Goal: Task Accomplishment & Management: Use online tool/utility

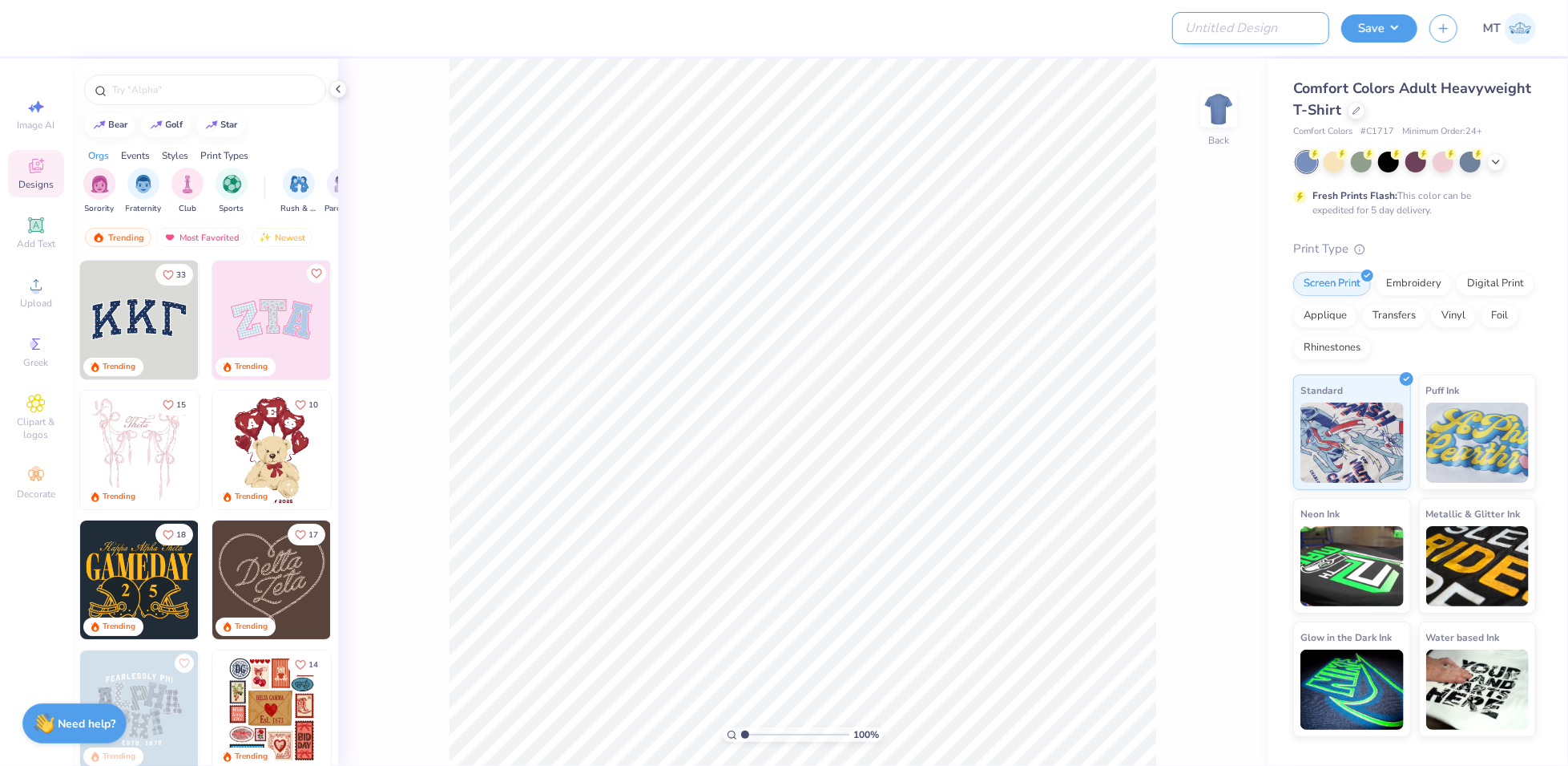
click at [1244, 36] on input "Design Title" at bounding box center [1250, 28] width 157 height 32
paste input "FPS239485"
type input "FPS239485"
click at [1355, 100] on div at bounding box center [1356, 108] width 17 height 17
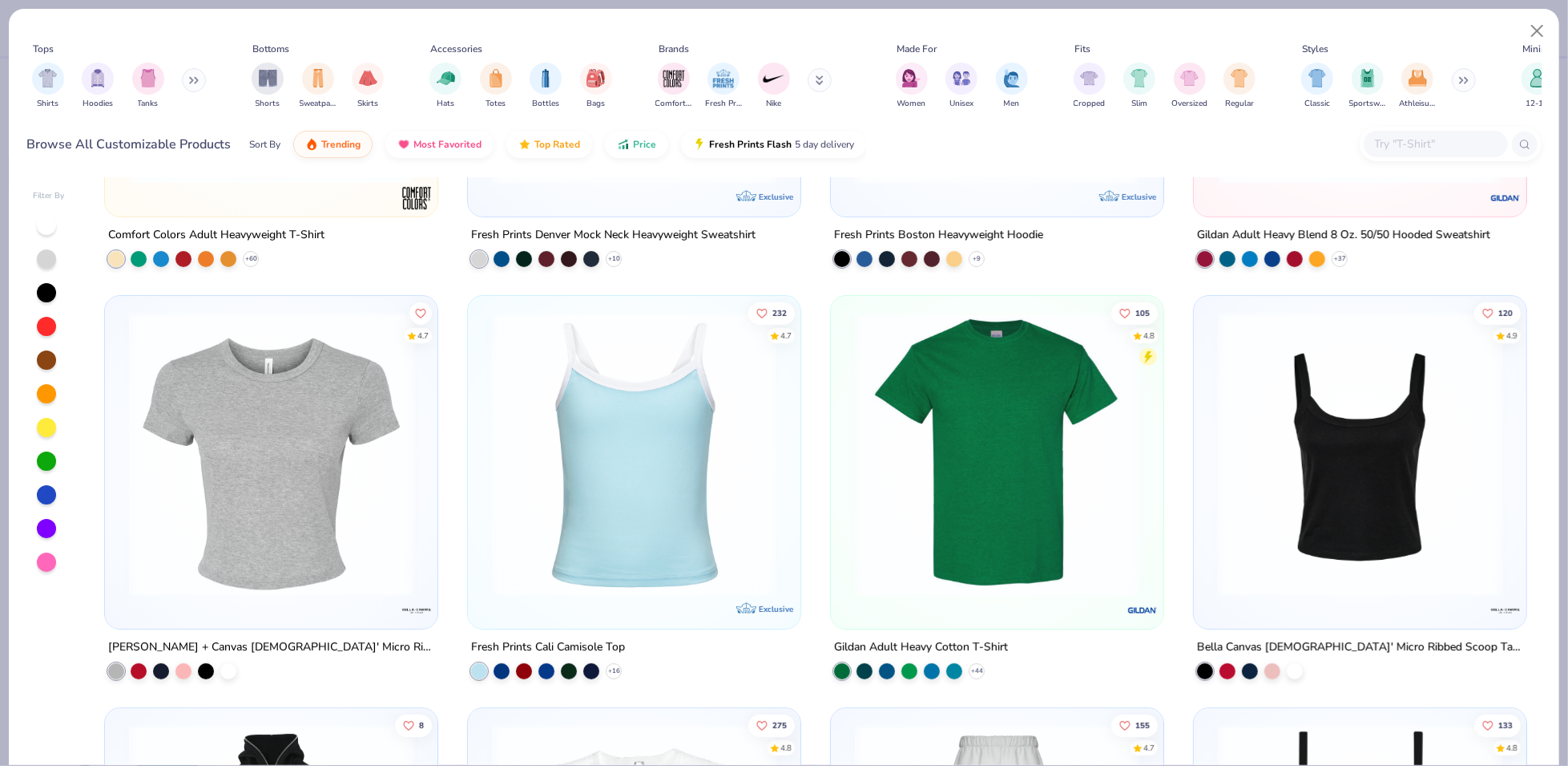
scroll to position [495, 0]
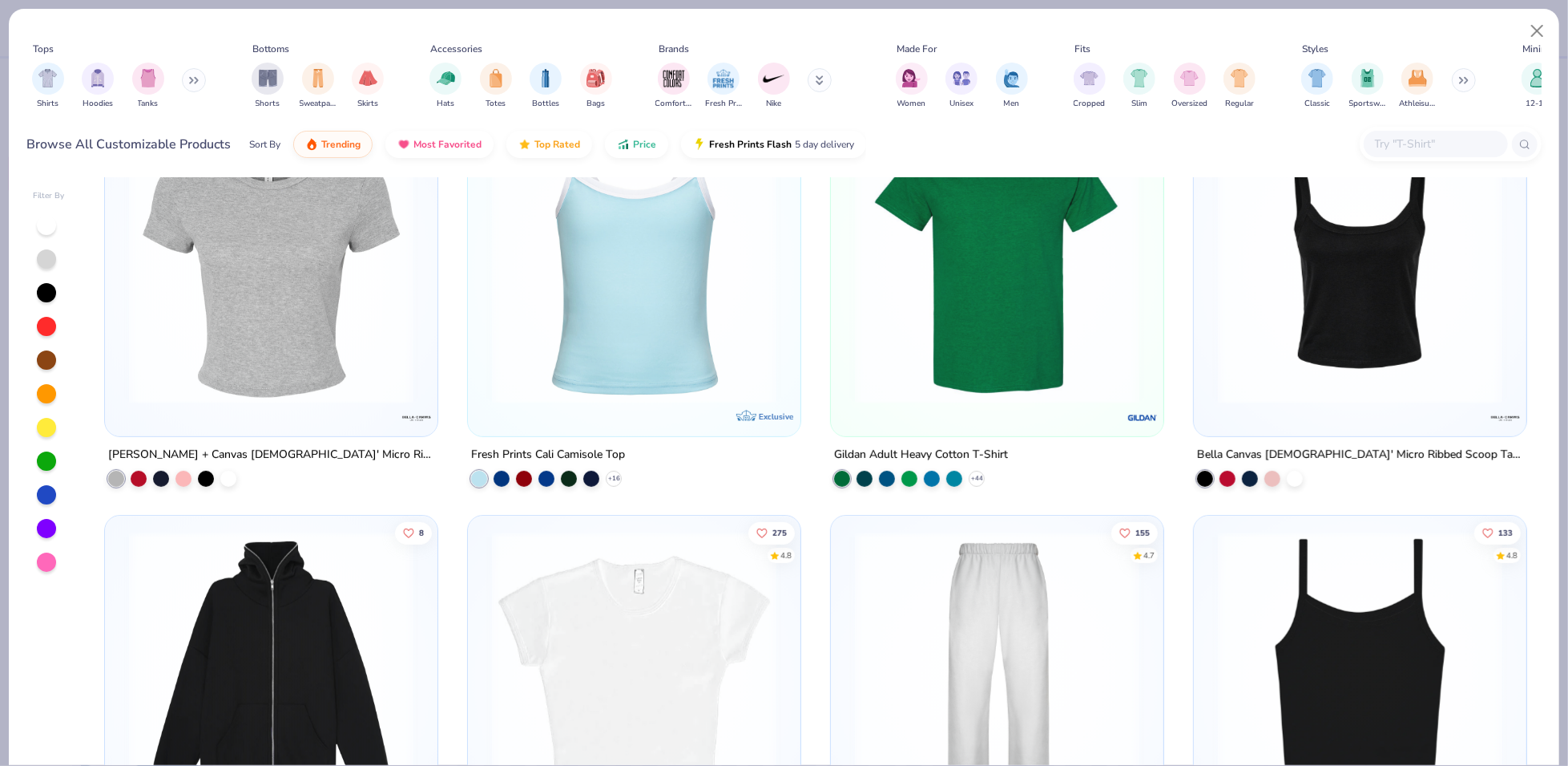
click at [670, 291] on img at bounding box center [634, 262] width 300 height 285
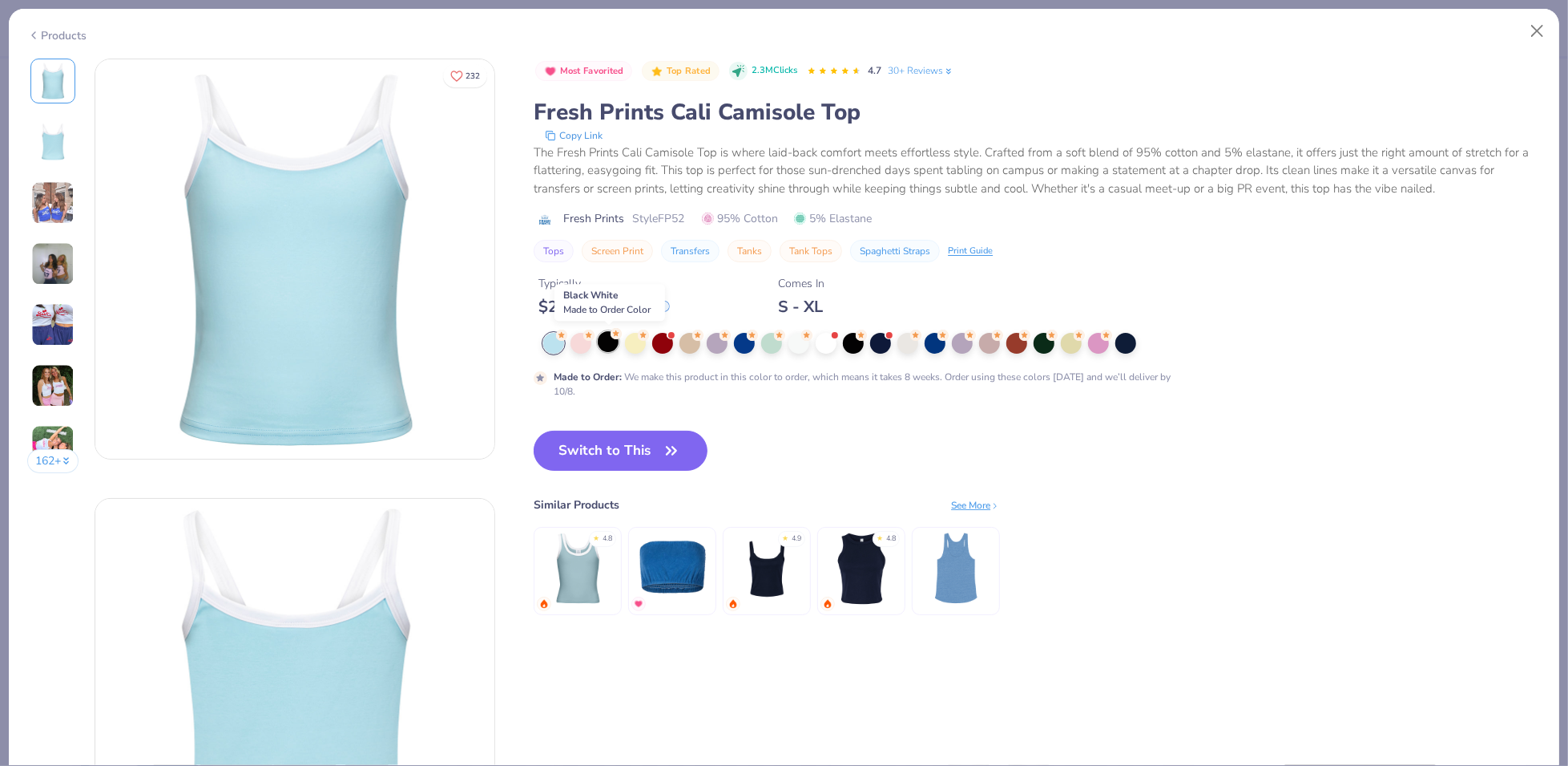
click at [610, 348] on div at bounding box center [608, 341] width 21 height 21
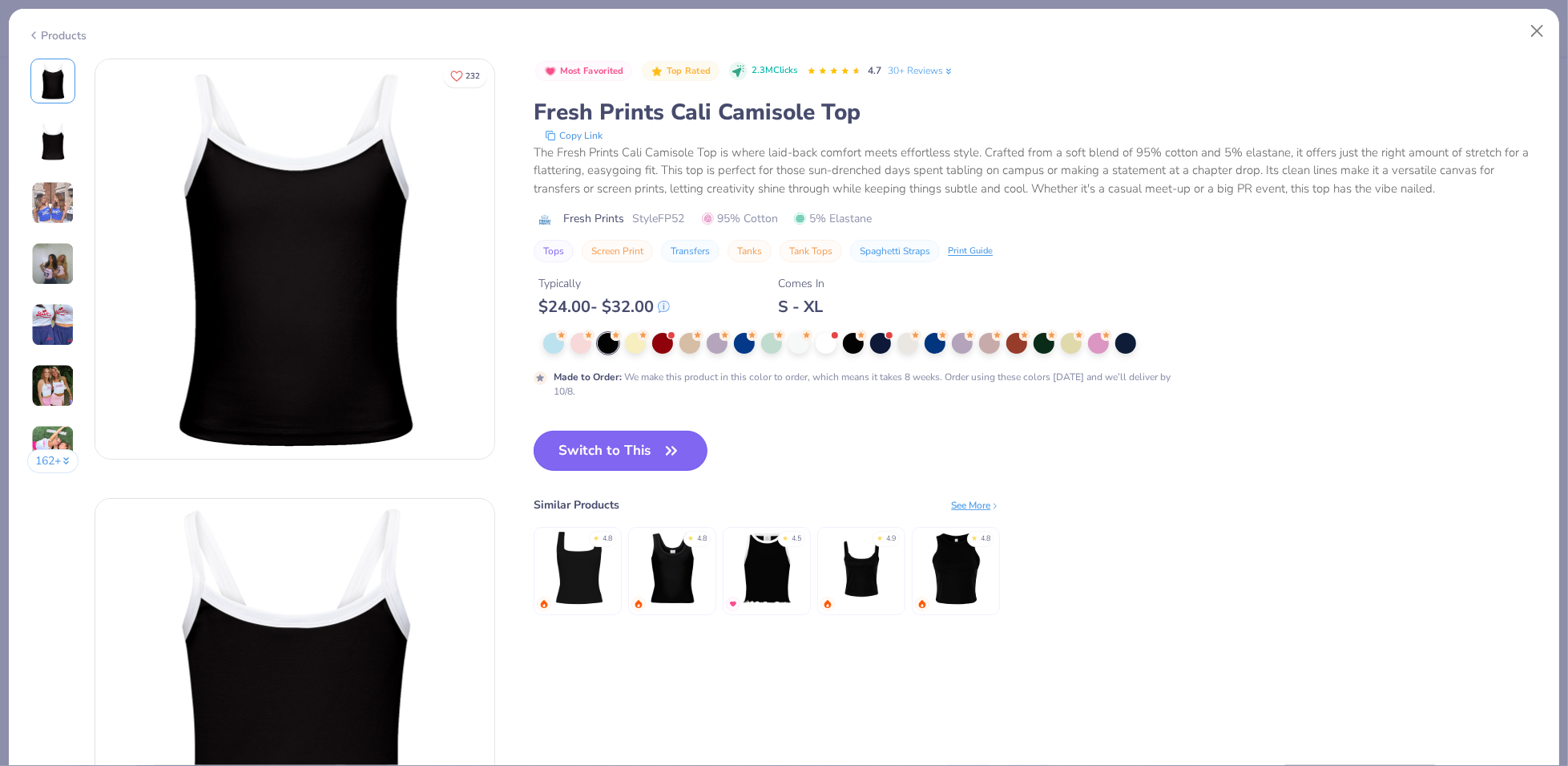
click at [656, 456] on button "Switch to This" at bounding box center [620, 450] width 174 height 40
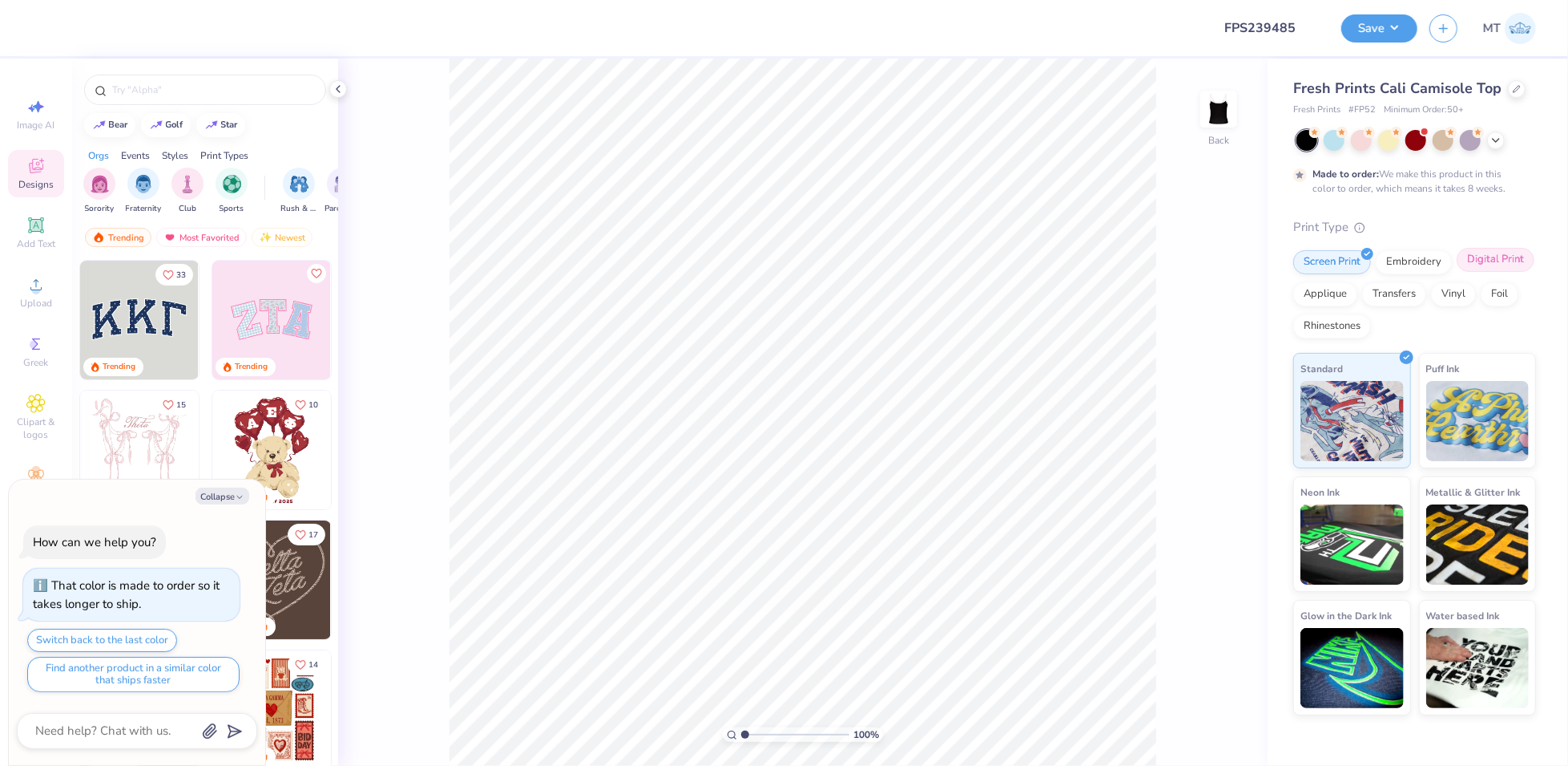
click at [1508, 255] on div "Digital Print" at bounding box center [1495, 259] width 78 height 24
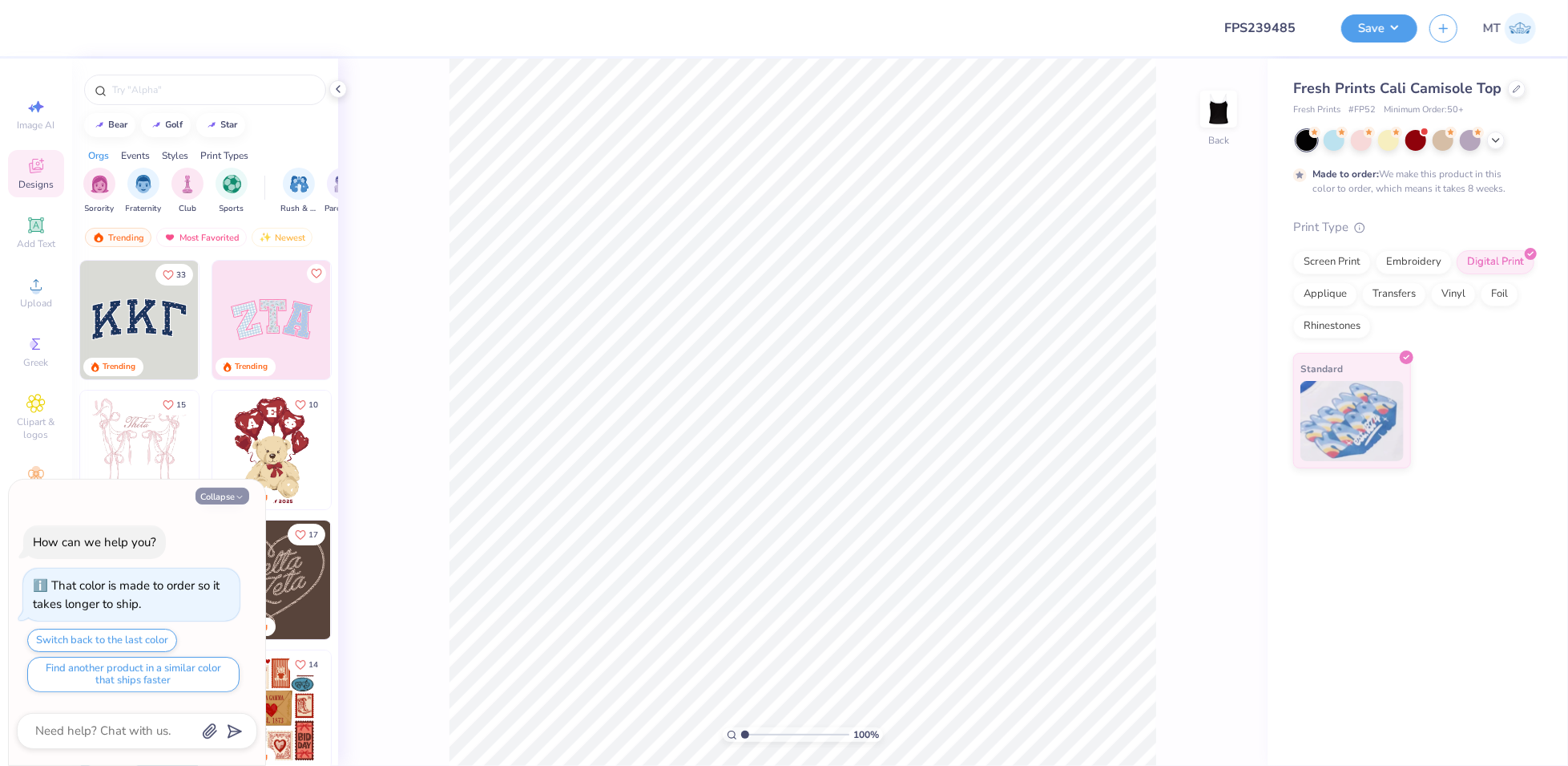
click at [231, 492] on button "Collapse" at bounding box center [222, 496] width 53 height 17
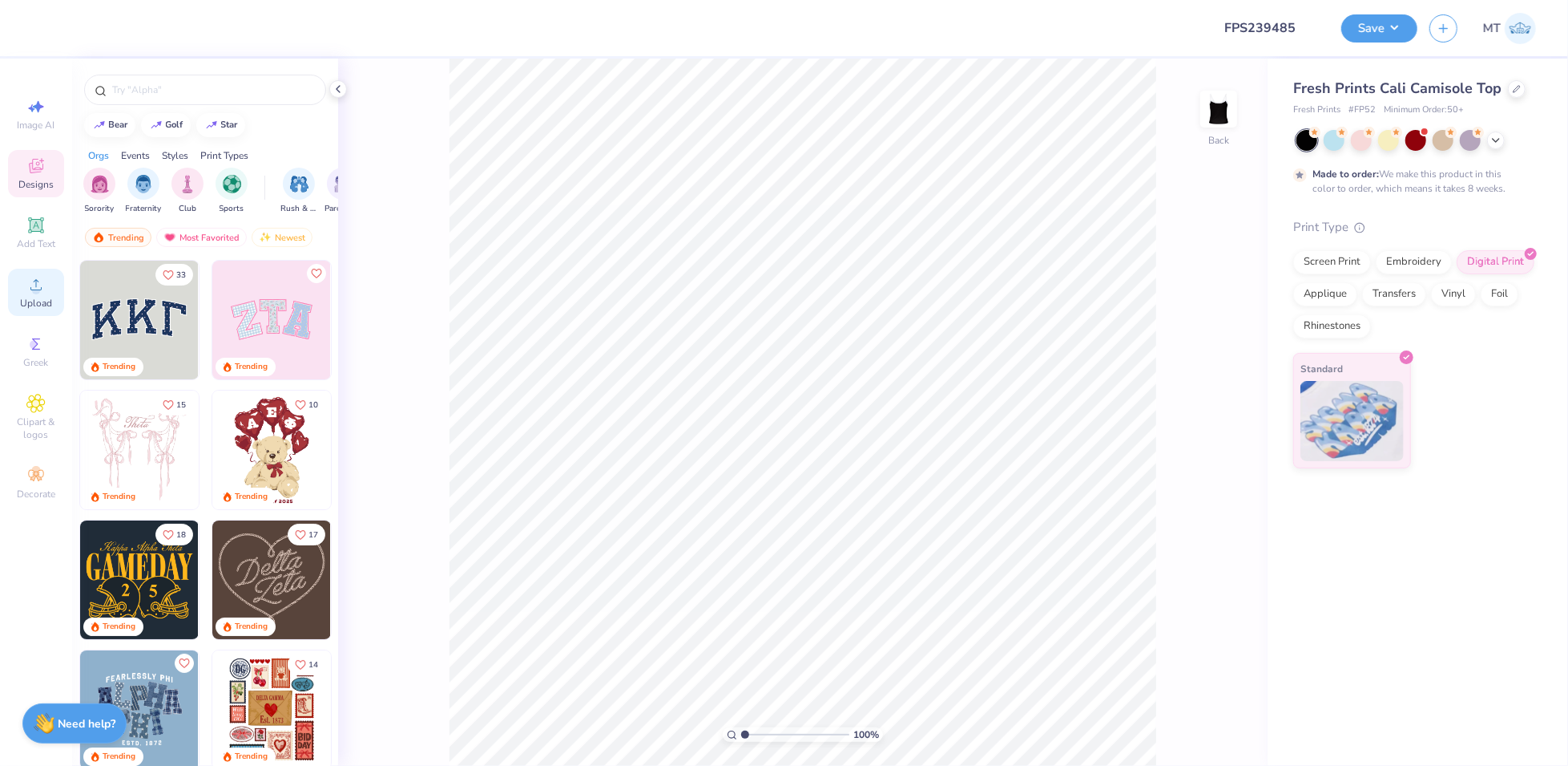
click at [34, 302] on span "Upload" at bounding box center [35, 303] width 32 height 13
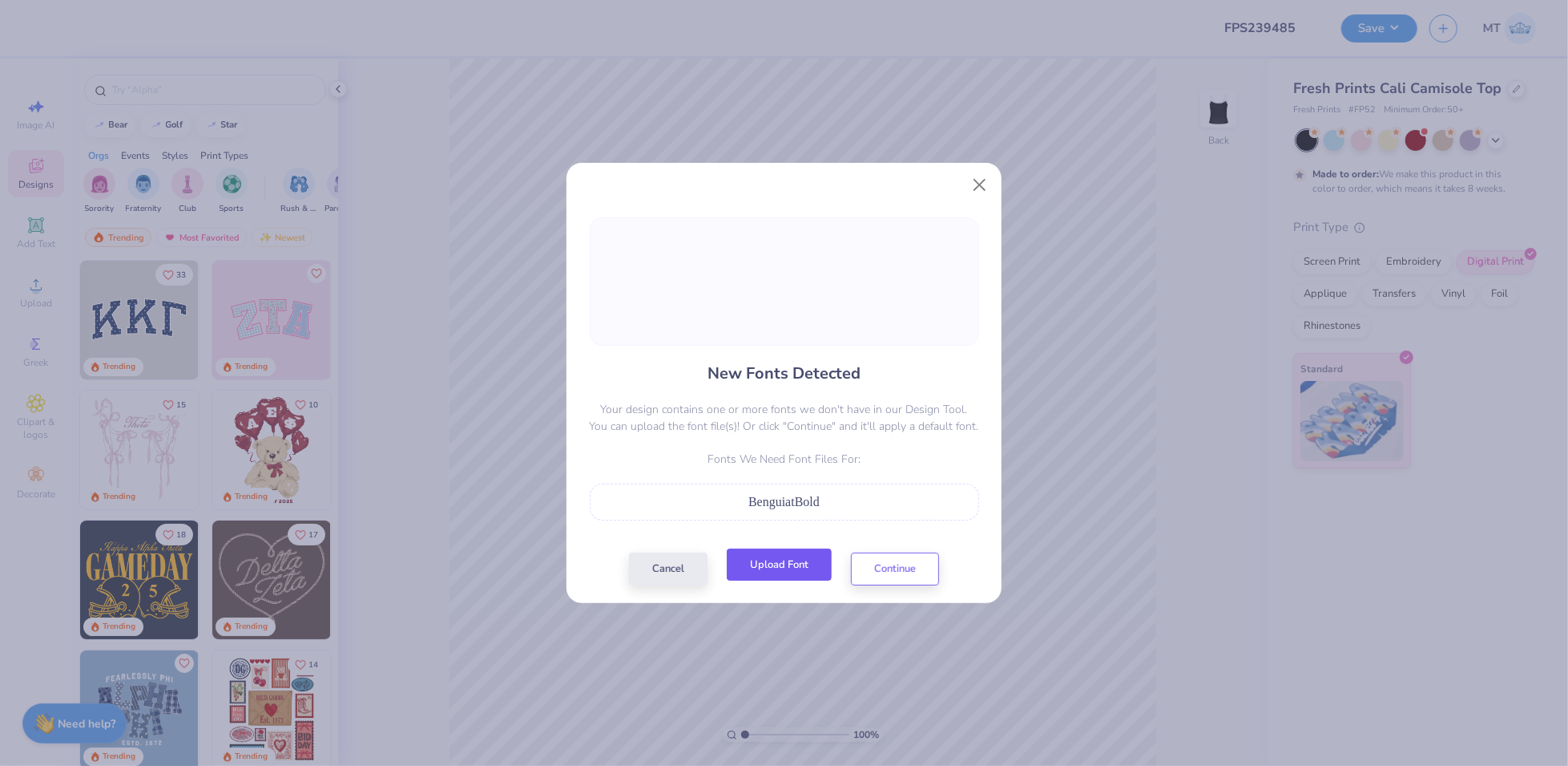
click at [767, 559] on button "Upload Font" at bounding box center [779, 565] width 105 height 33
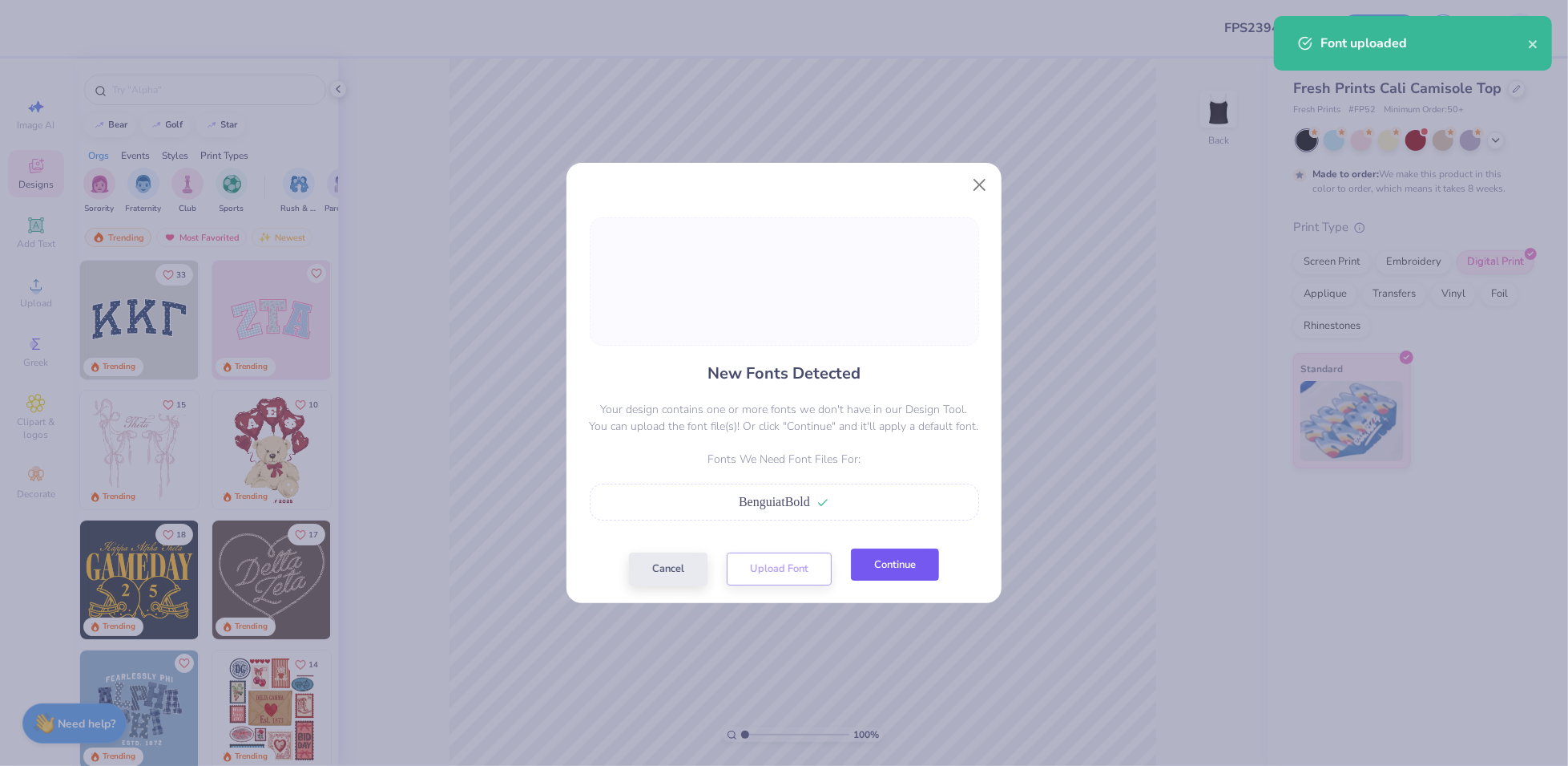
click at [880, 568] on button "Continue" at bounding box center [894, 565] width 88 height 33
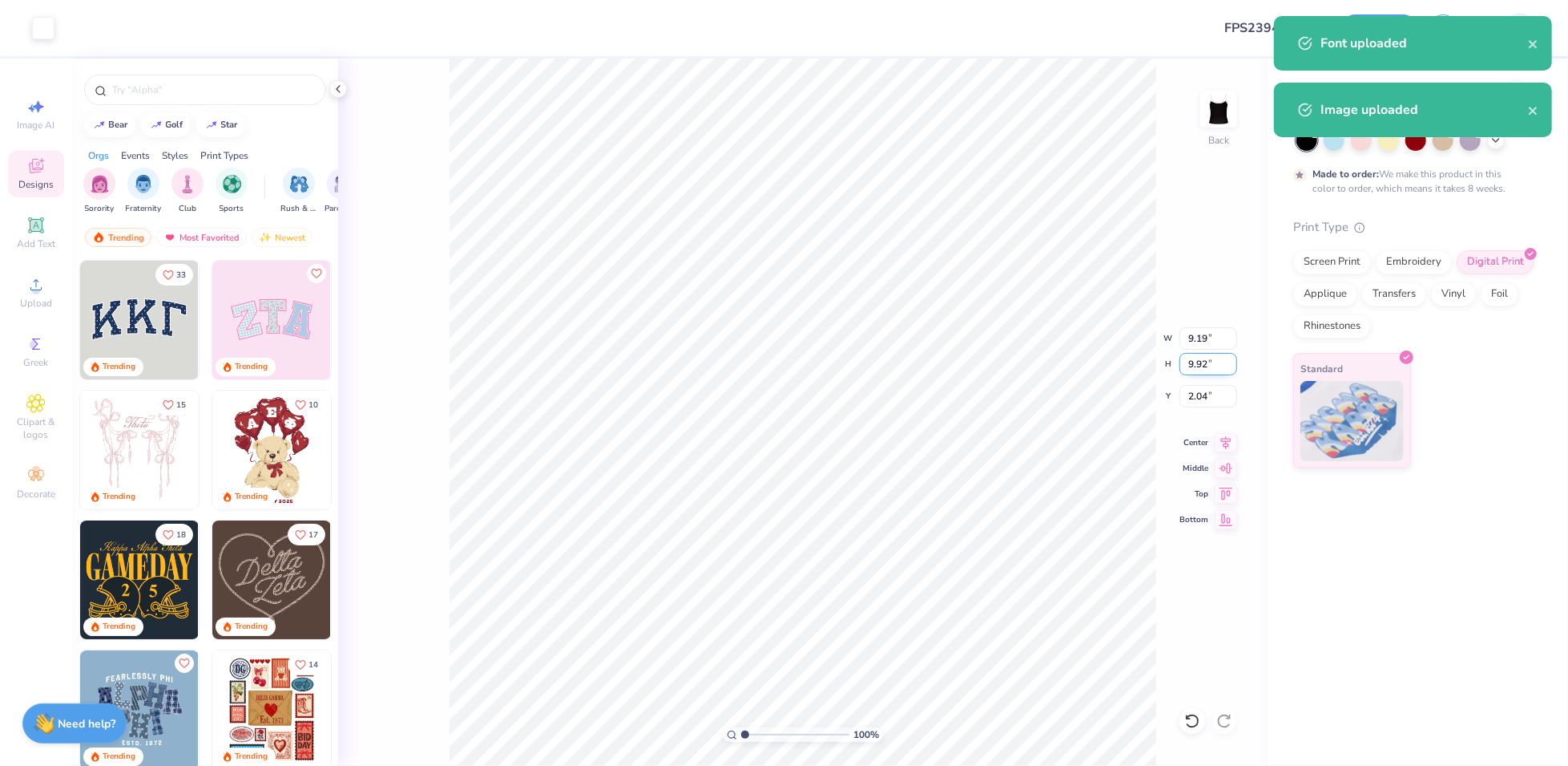
click at [1202, 364] on input "9.92" at bounding box center [1208, 364] width 57 height 22
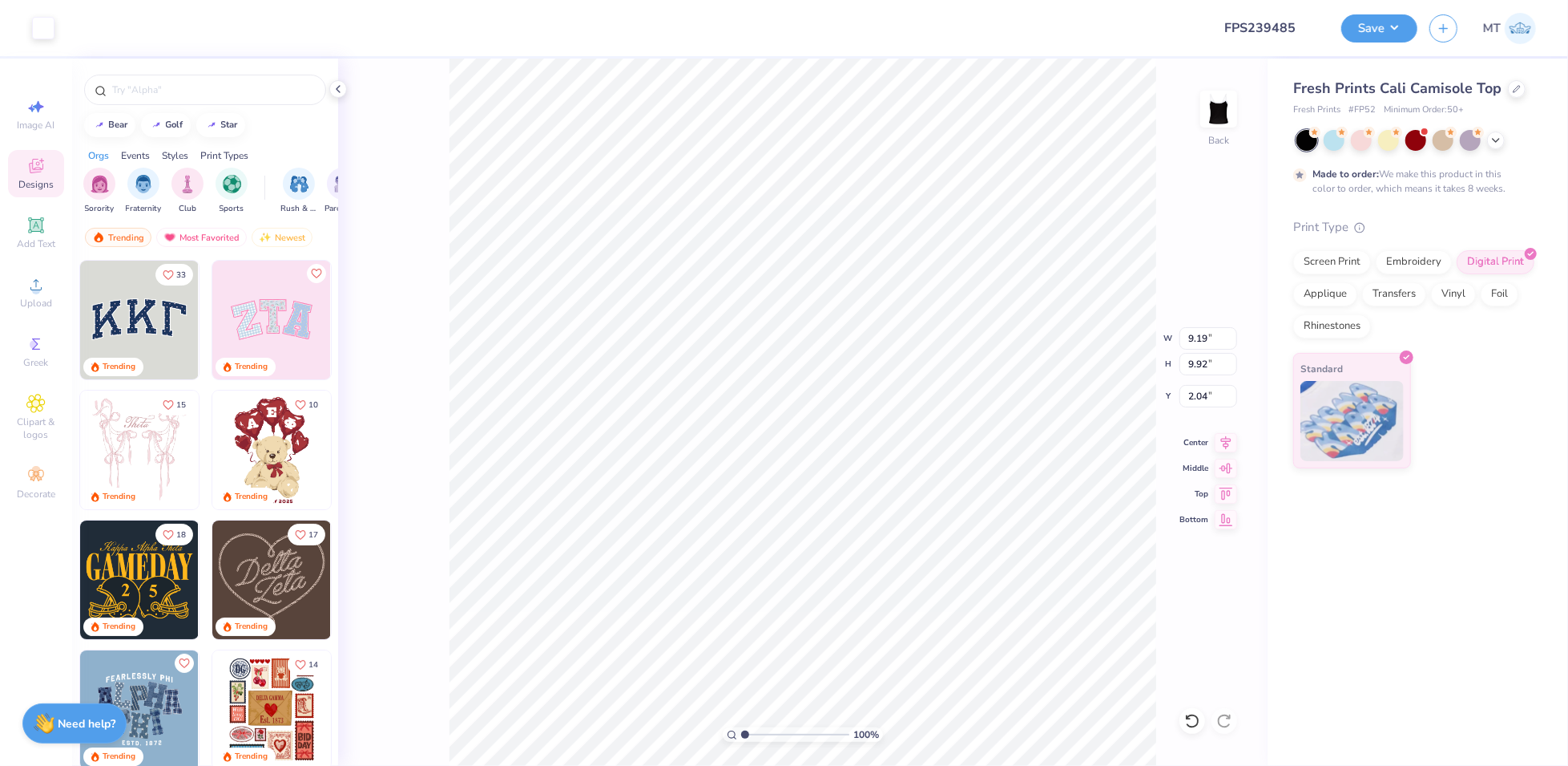
click at [1106, 337] on div "100 % Back W 9.19 9.19 " H 9.92 9.92 " Y 2.04 2.04 " Center Middle Top Bottom" at bounding box center [802, 411] width 930 height 707
click at [25, 306] on span "Upload" at bounding box center [35, 303] width 32 height 13
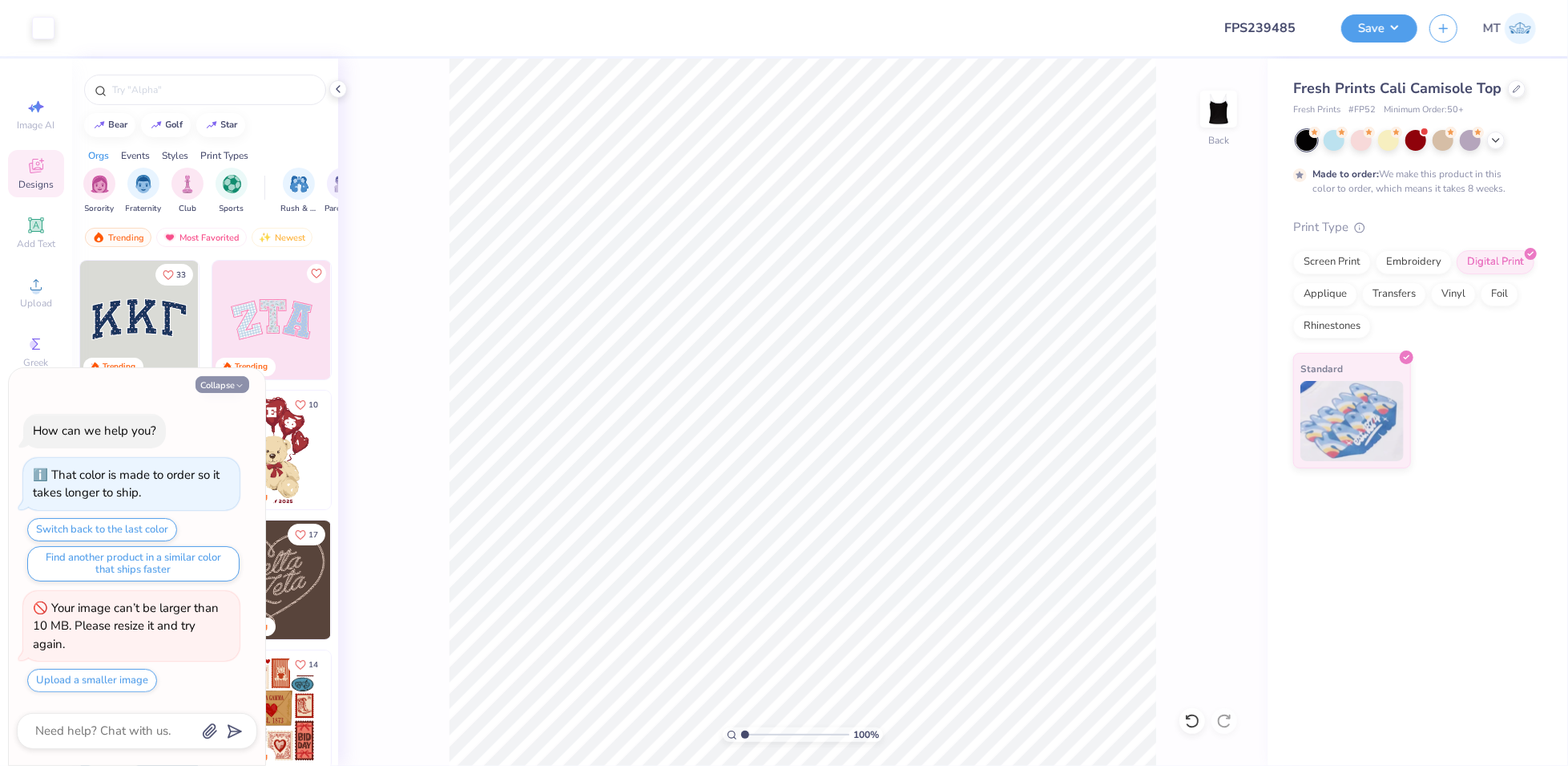
click at [218, 386] on button "Collapse" at bounding box center [222, 384] width 53 height 17
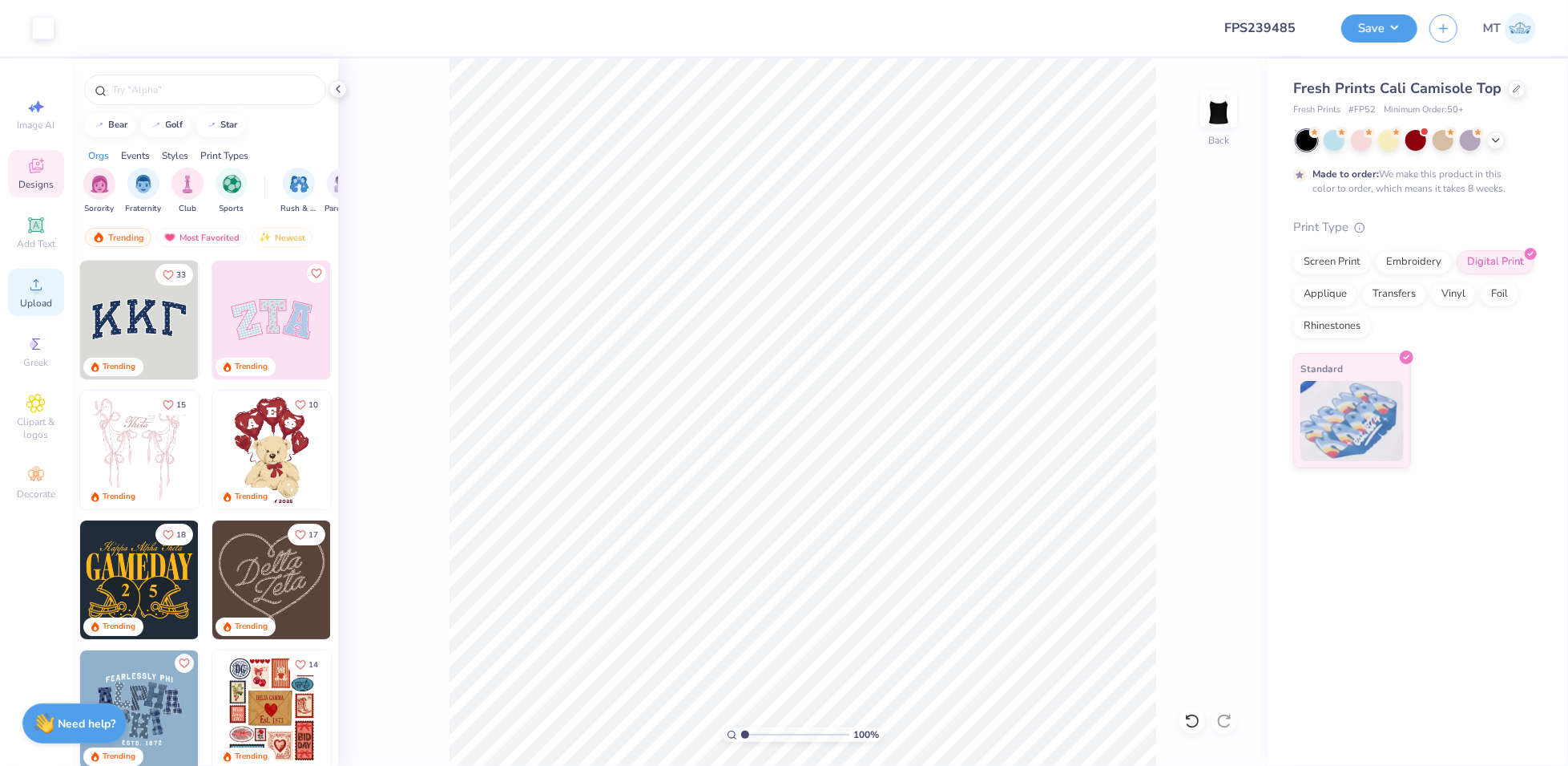
click at [37, 284] on icon at bounding box center [35, 284] width 19 height 19
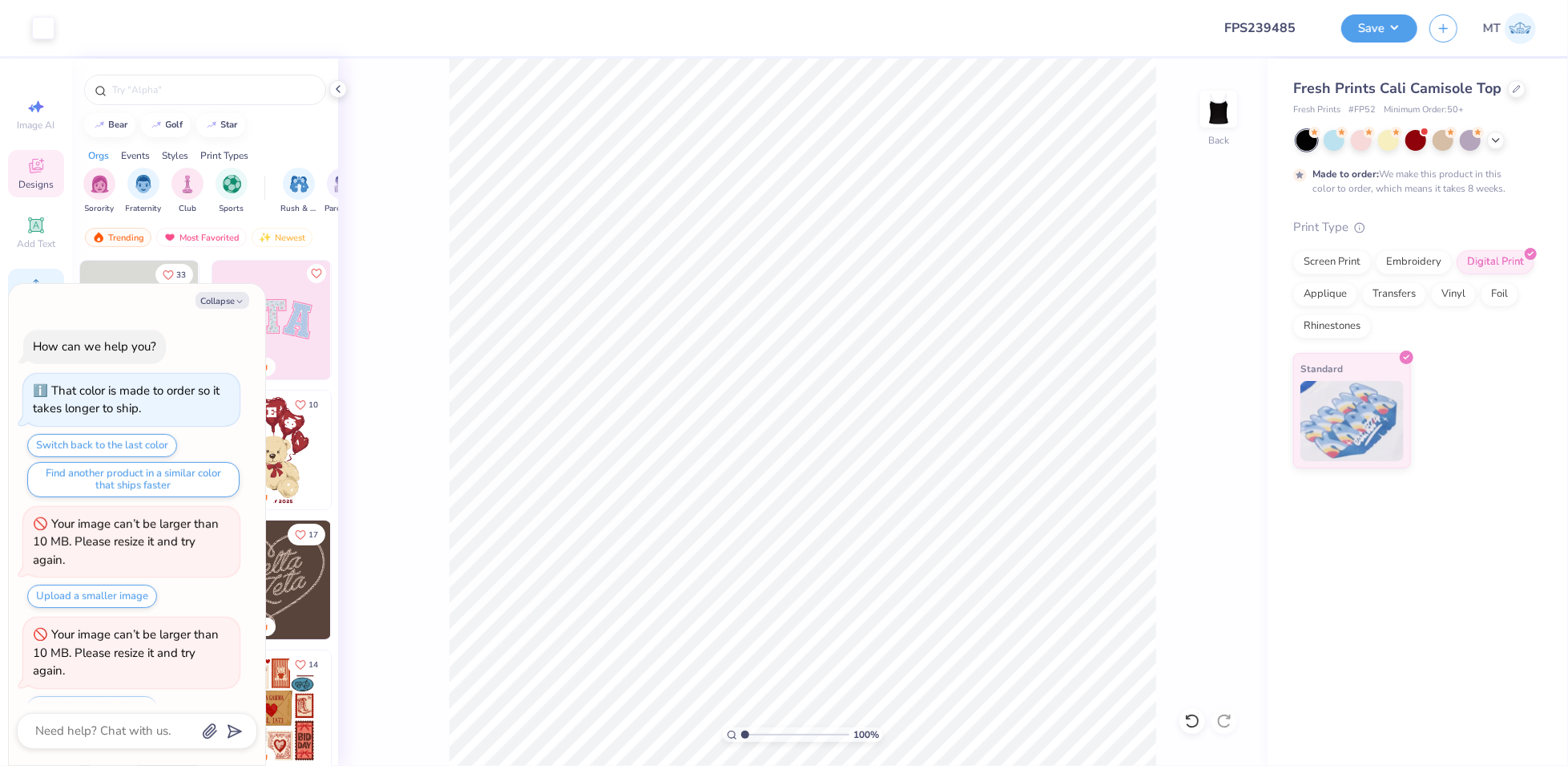
scroll to position [24, 0]
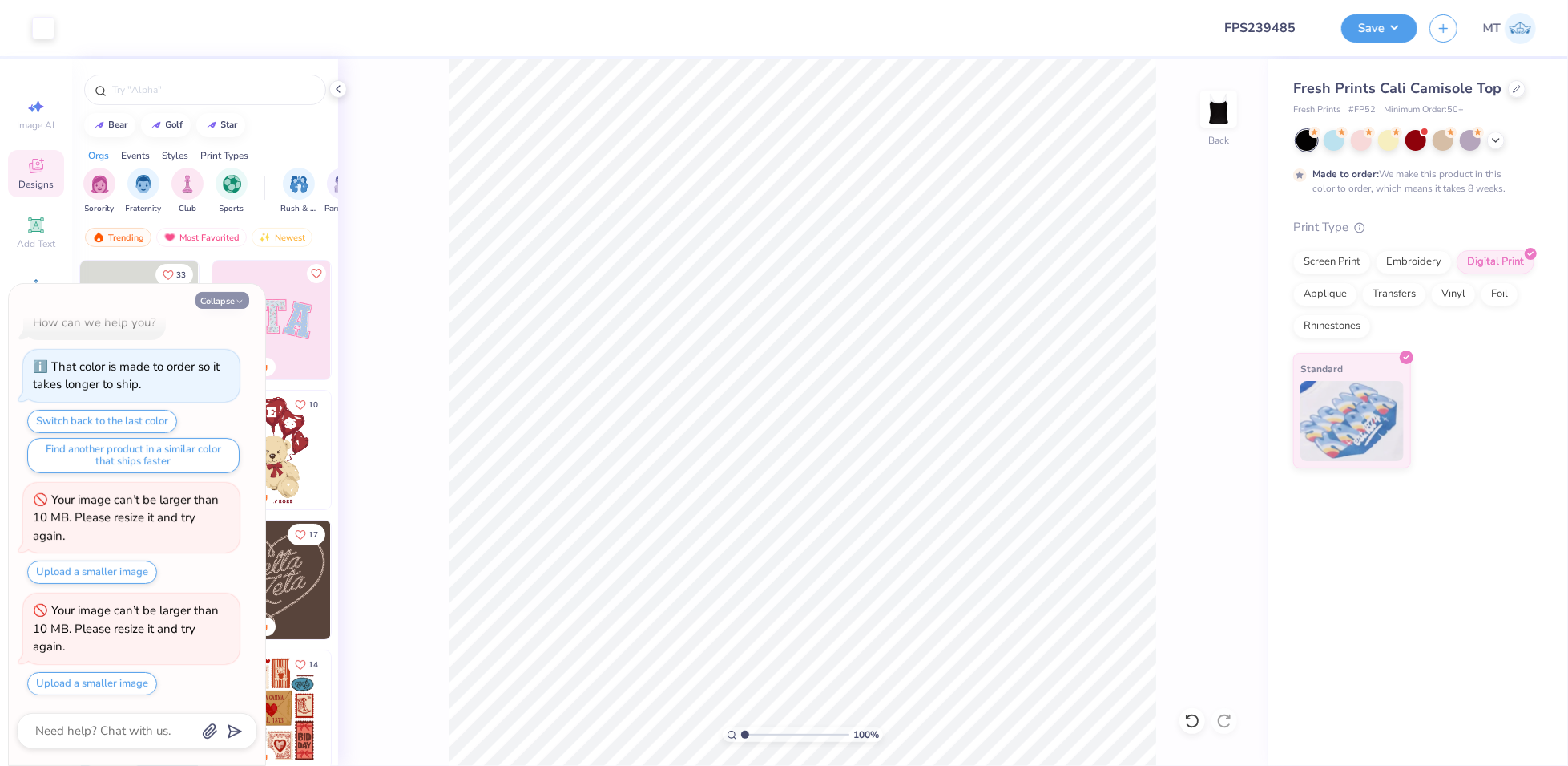
click at [197, 299] on button "Collapse" at bounding box center [222, 300] width 53 height 17
type textarea "x"
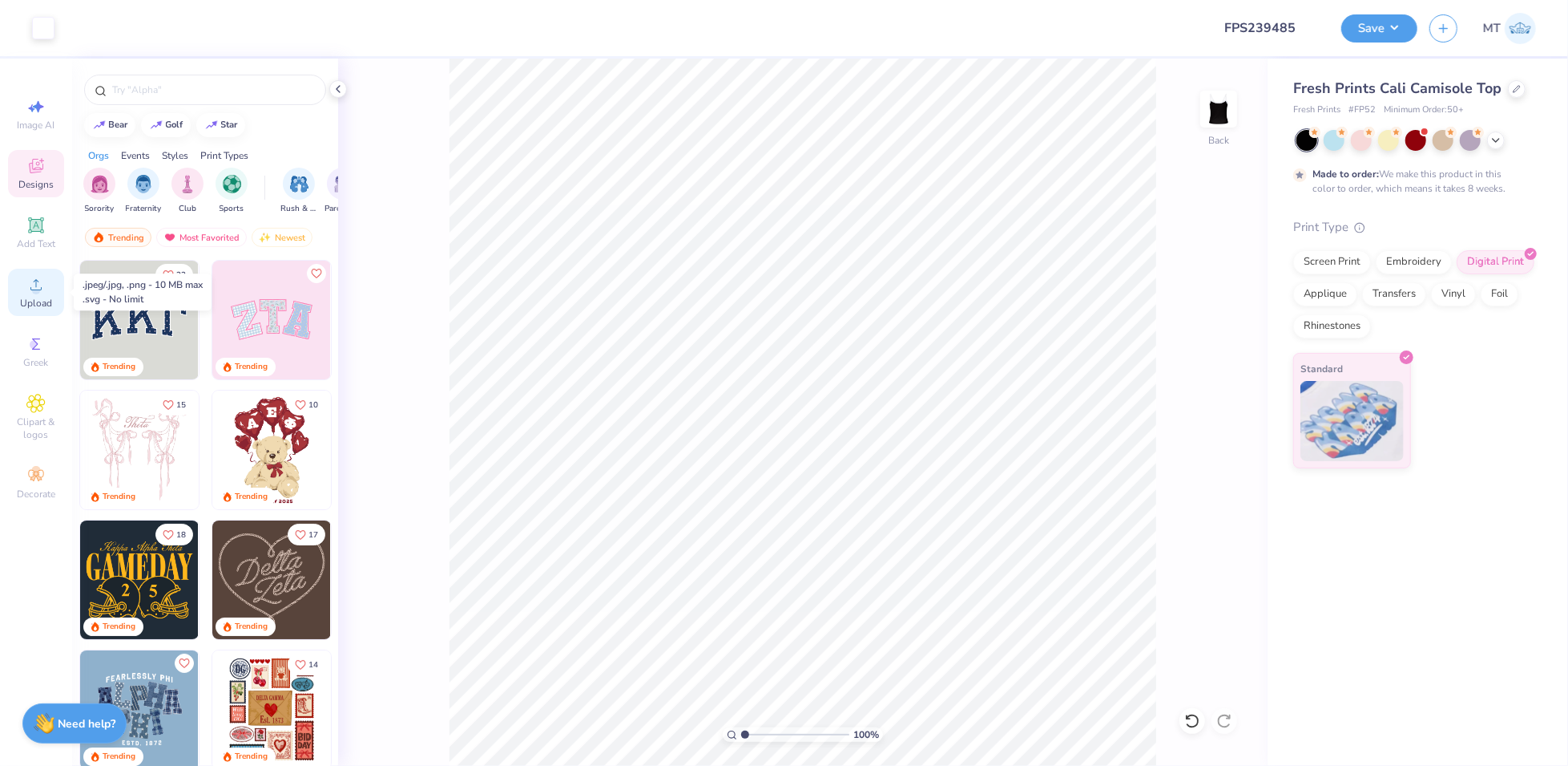
click at [26, 305] on span "Upload" at bounding box center [35, 303] width 32 height 13
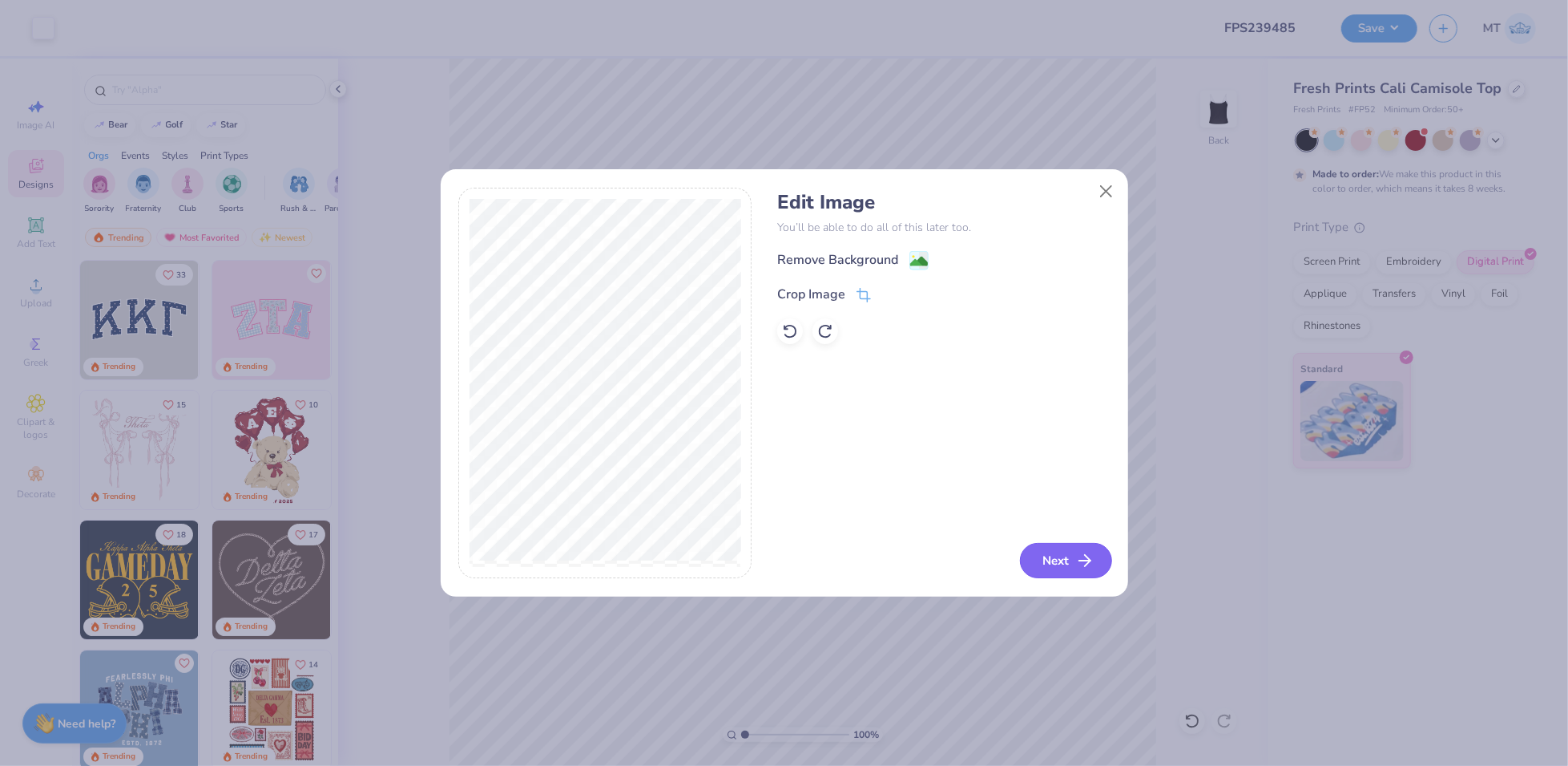
click at [1059, 560] on button "Next" at bounding box center [1066, 560] width 92 height 35
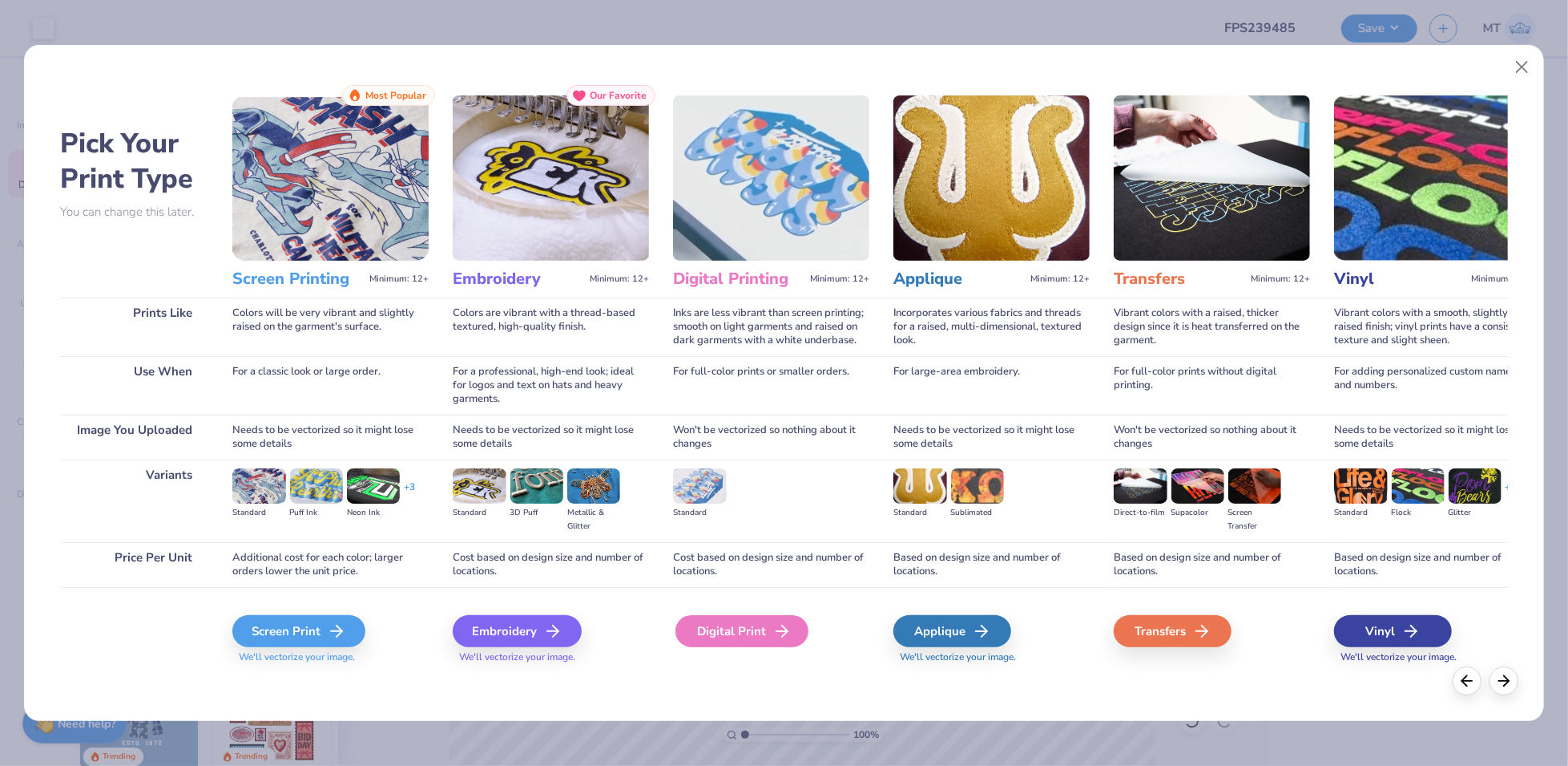
click at [747, 632] on div "Digital Print" at bounding box center [742, 631] width 133 height 32
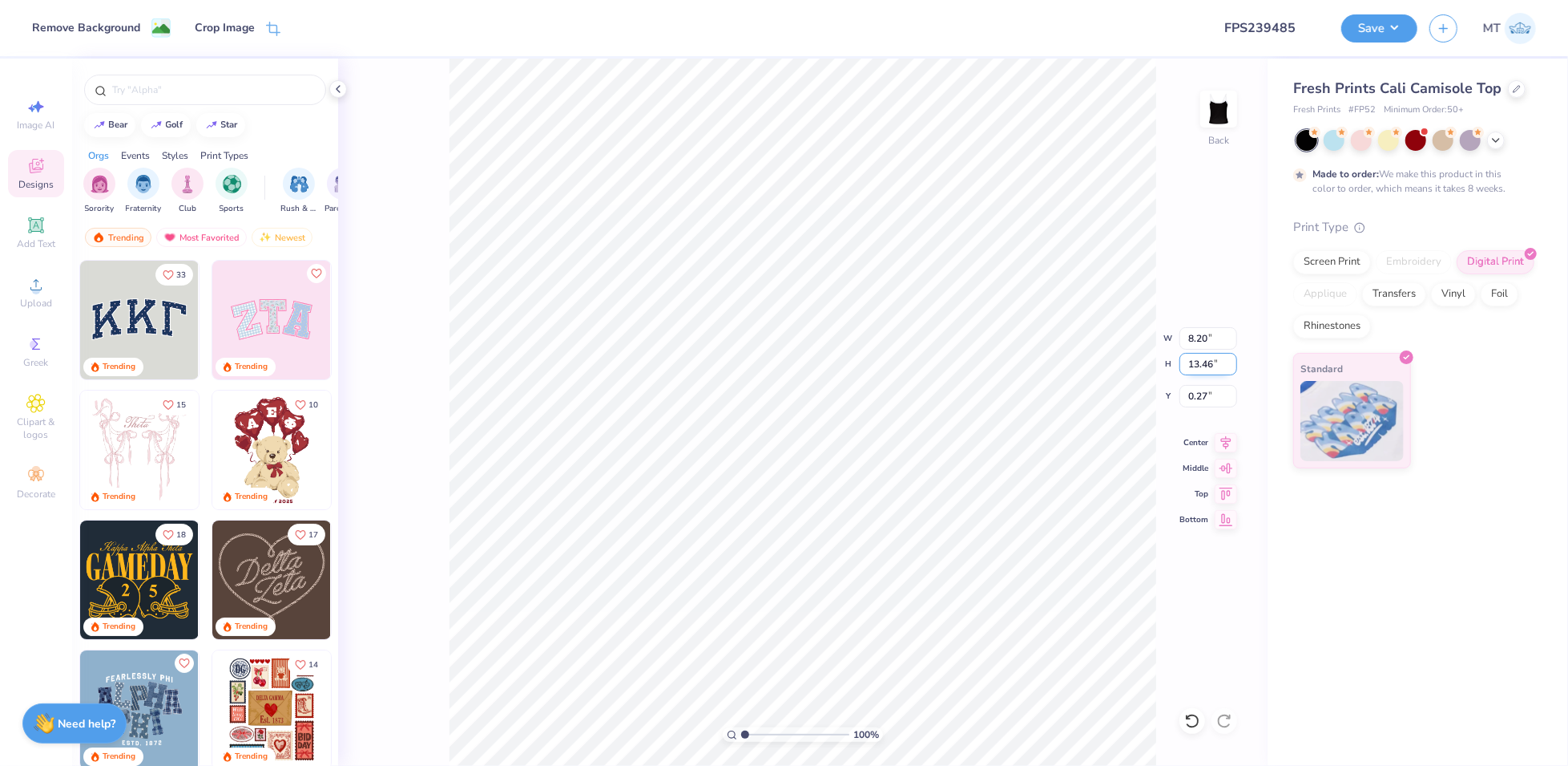
click at [1213, 363] on input "13.46" at bounding box center [1208, 364] width 57 height 22
click at [1206, 363] on input "13.46" at bounding box center [1208, 364] width 57 height 22
type input "9"
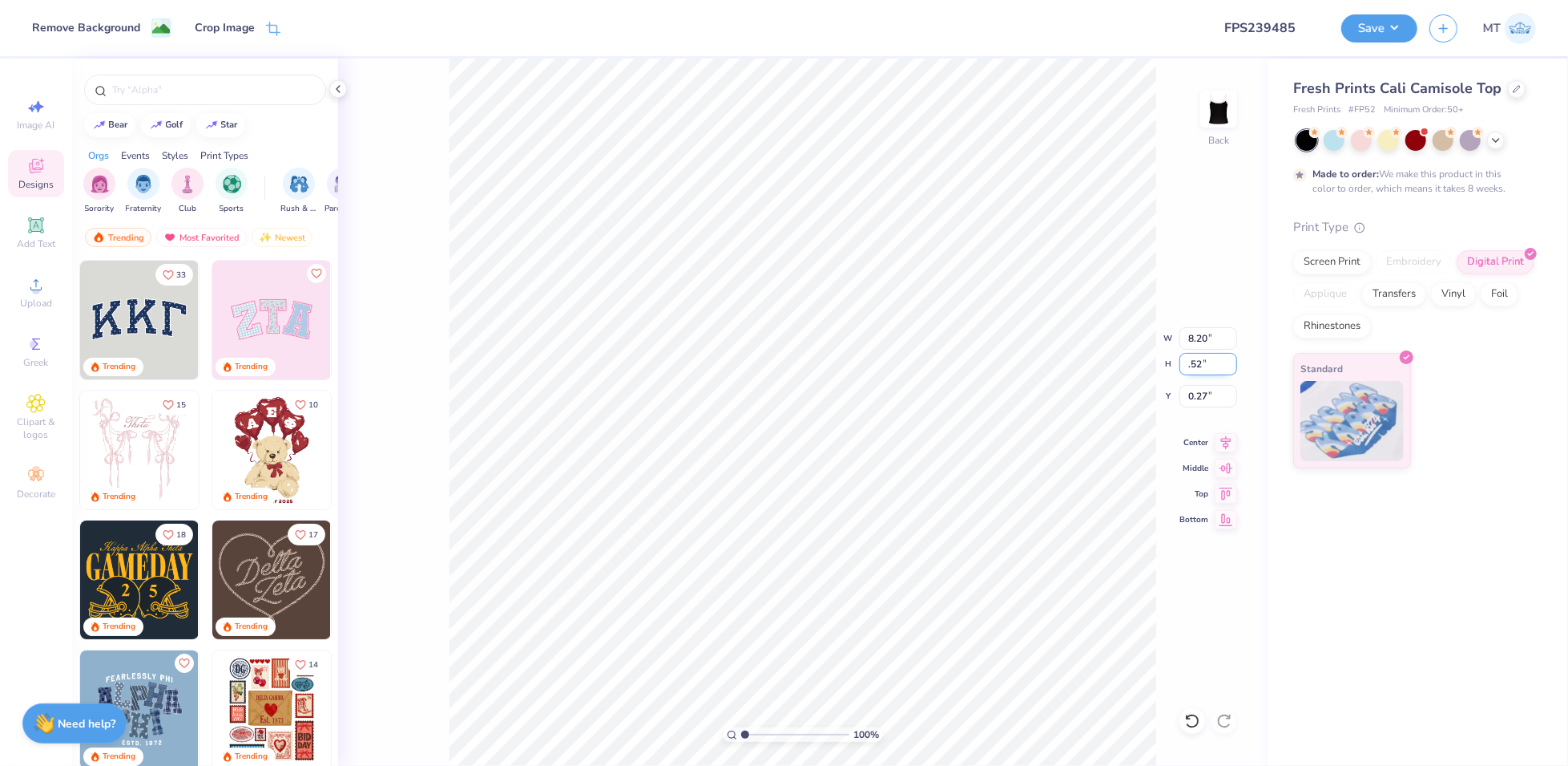
type input ".52"
type input "0.32"
type input "0.52"
type input "6.74"
drag, startPoint x: 1193, startPoint y: 362, endPoint x: 1179, endPoint y: 362, distance: 14.0
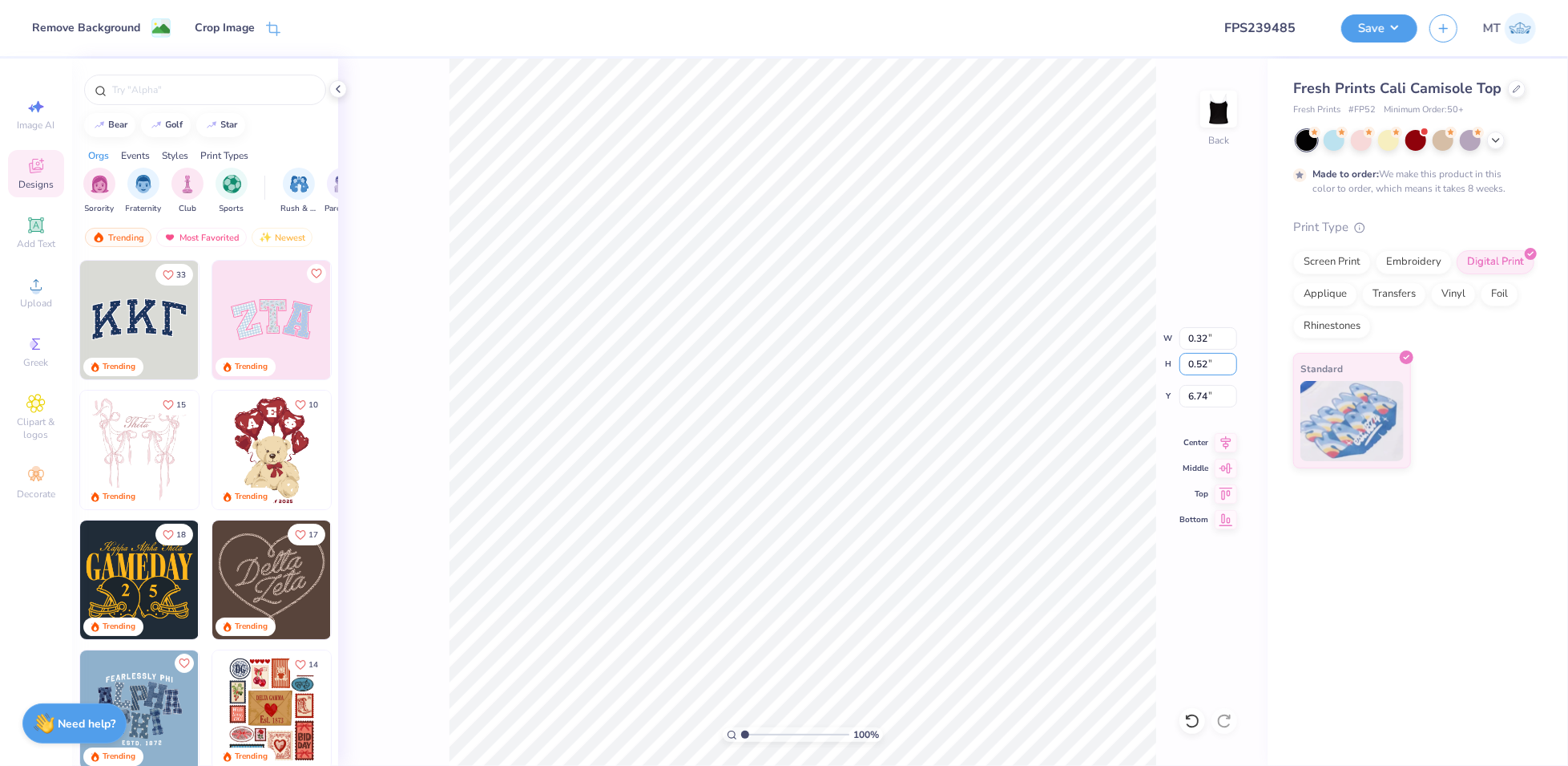
click at [1179, 362] on div "100 % Back W 0.32 0.32 " H 0.52 0.52 " Y 6.74 6.74 " Center Middle Top Bottom" at bounding box center [802, 411] width 930 height 707
click at [1201, 361] on input "13.46" at bounding box center [1208, 364] width 57 height 22
type input "9.52"
type input "5.80"
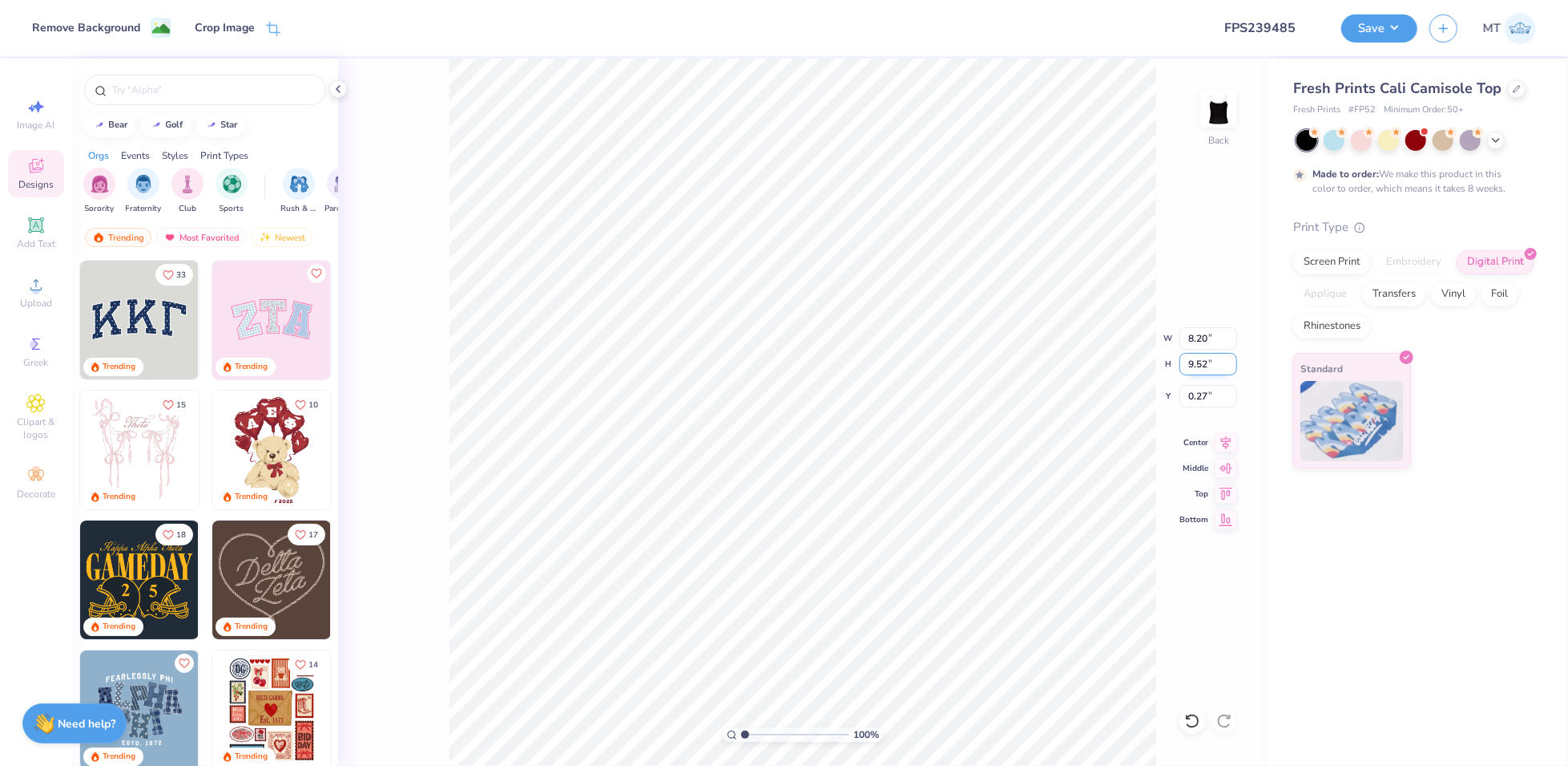
type input "2.24"
click at [859, 749] on li "Send to Back" at bounding box center [870, 750] width 126 height 31
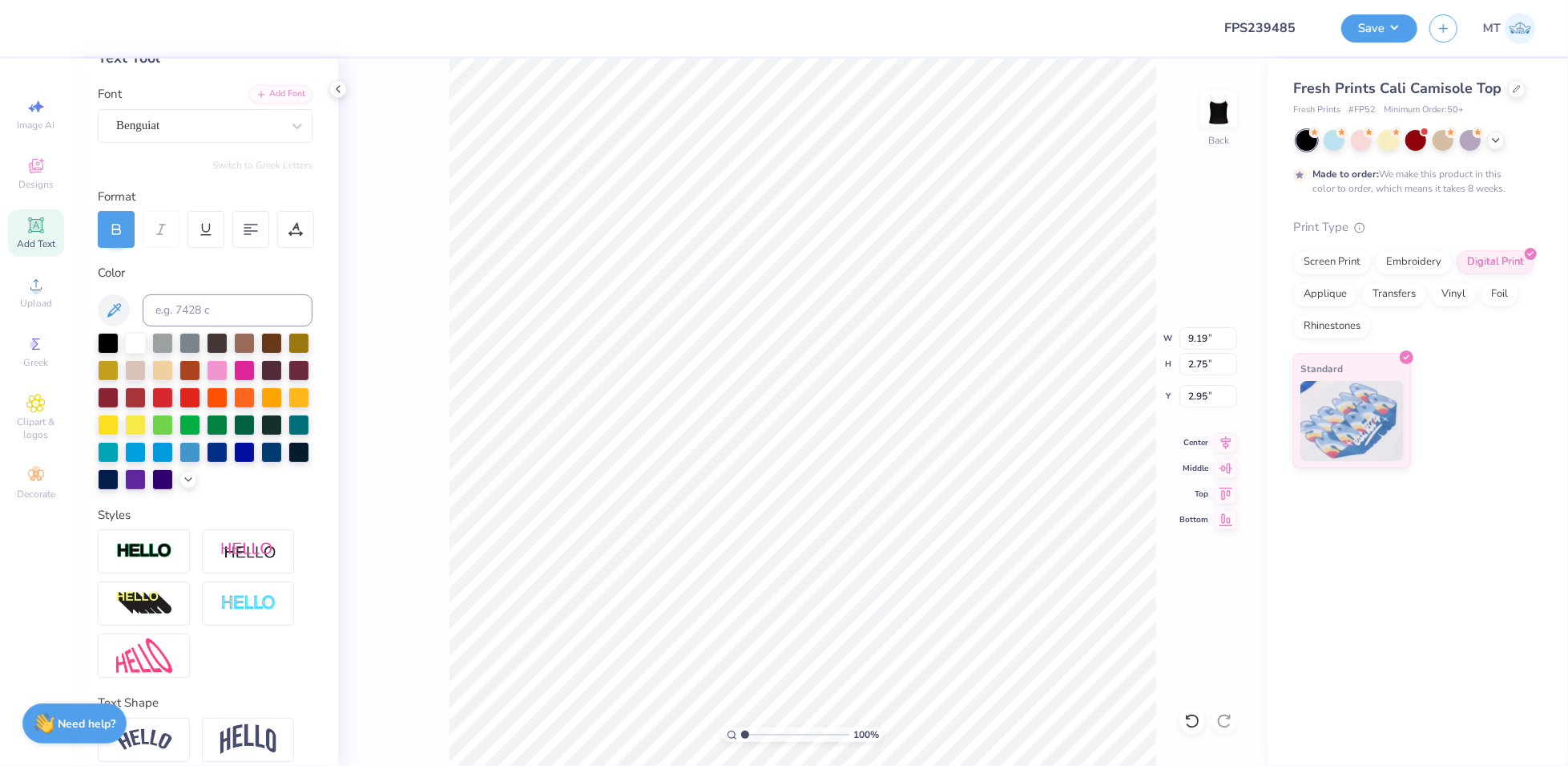
scroll to position [116, 0]
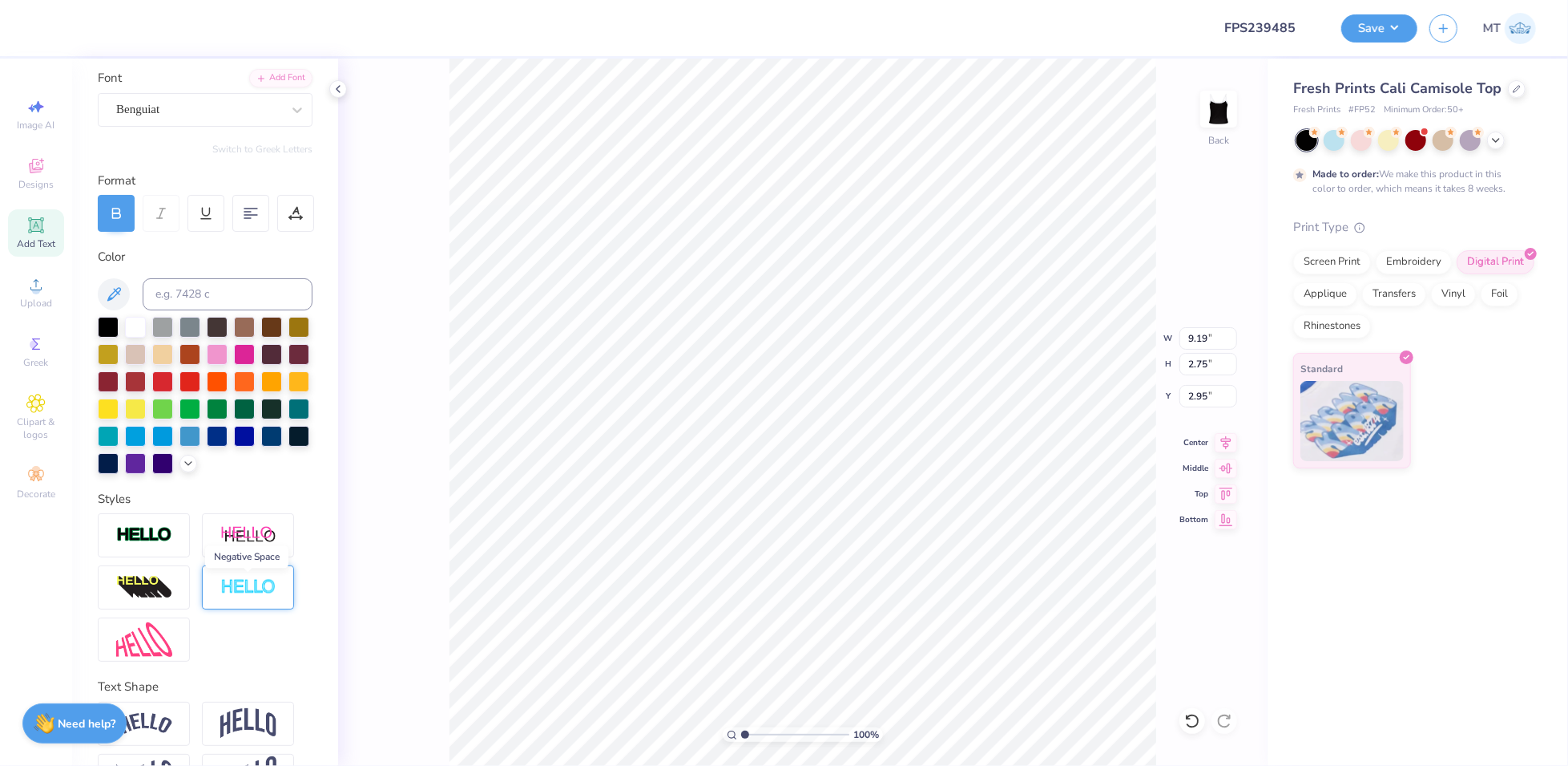
click at [242, 589] on img at bounding box center [249, 587] width 56 height 18
type input "9.18"
type input "2.74"
type input "3.29"
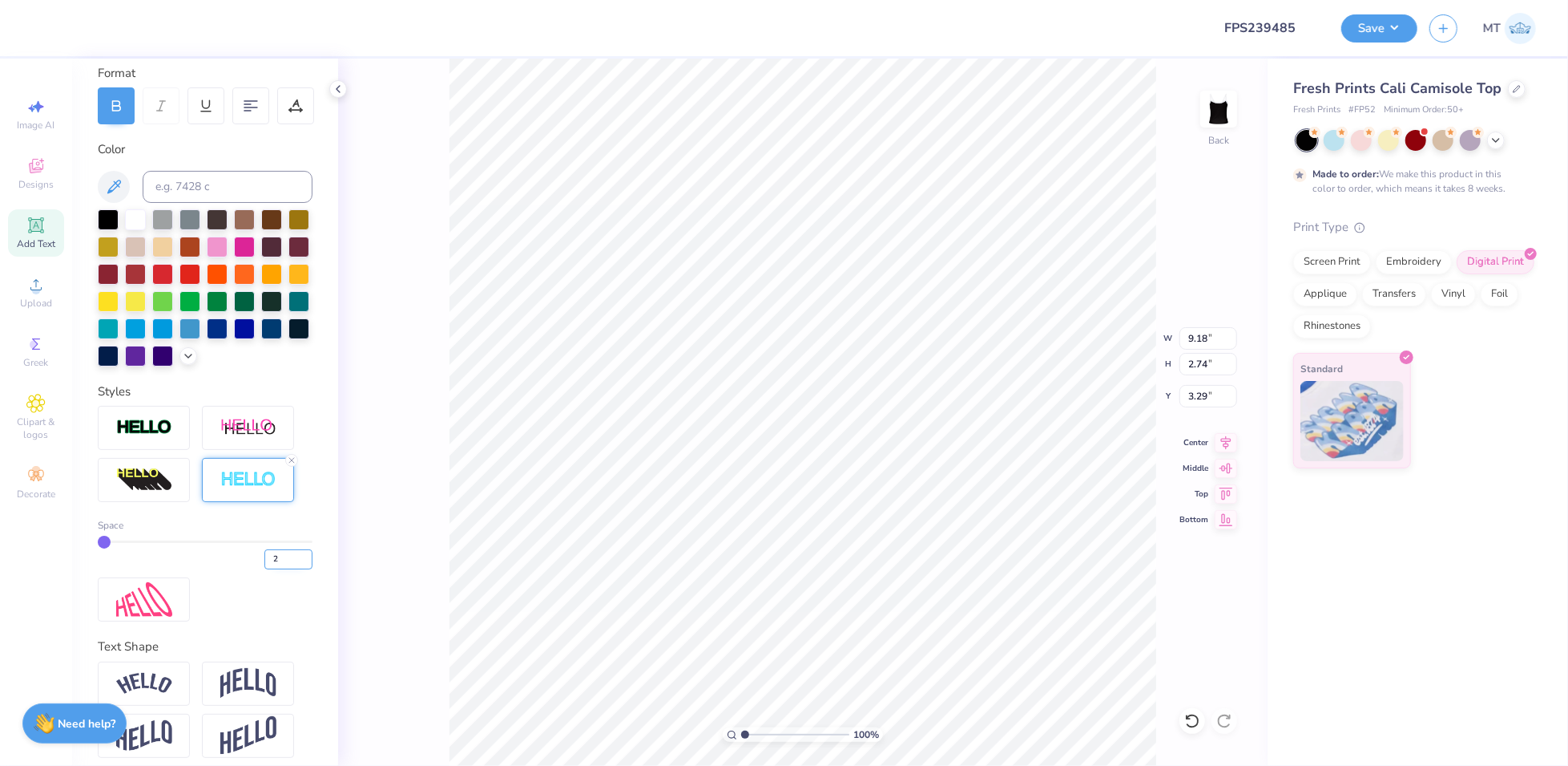
click at [304, 554] on input "2" at bounding box center [288, 559] width 48 height 20
click at [304, 554] on input "3" at bounding box center [288, 559] width 48 height 20
type input "4"
click at [304, 554] on input "4" at bounding box center [288, 559] width 48 height 20
type input "4"
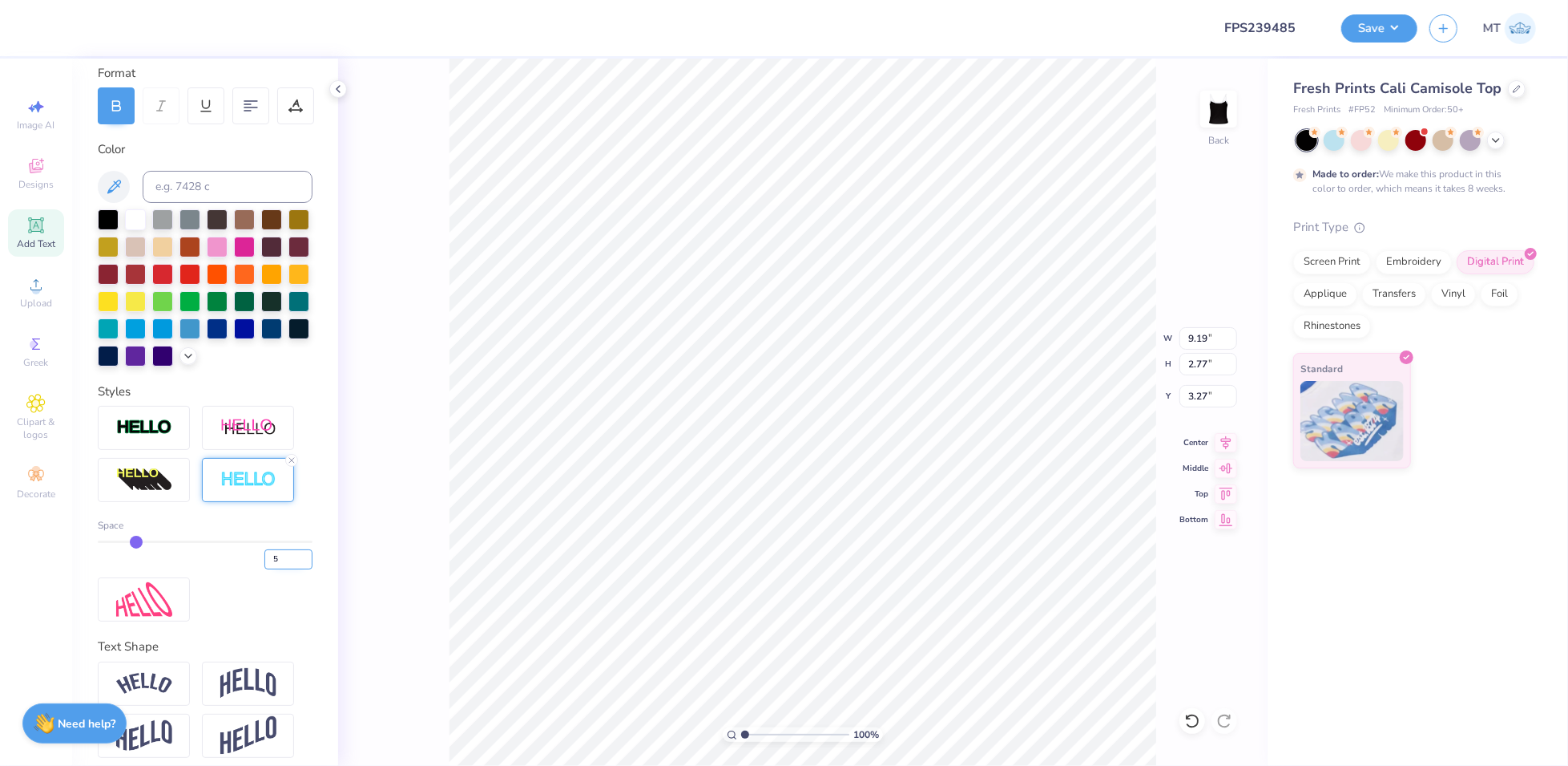
type input "5"
click at [304, 553] on input "5" at bounding box center [288, 559] width 48 height 20
type input "5"
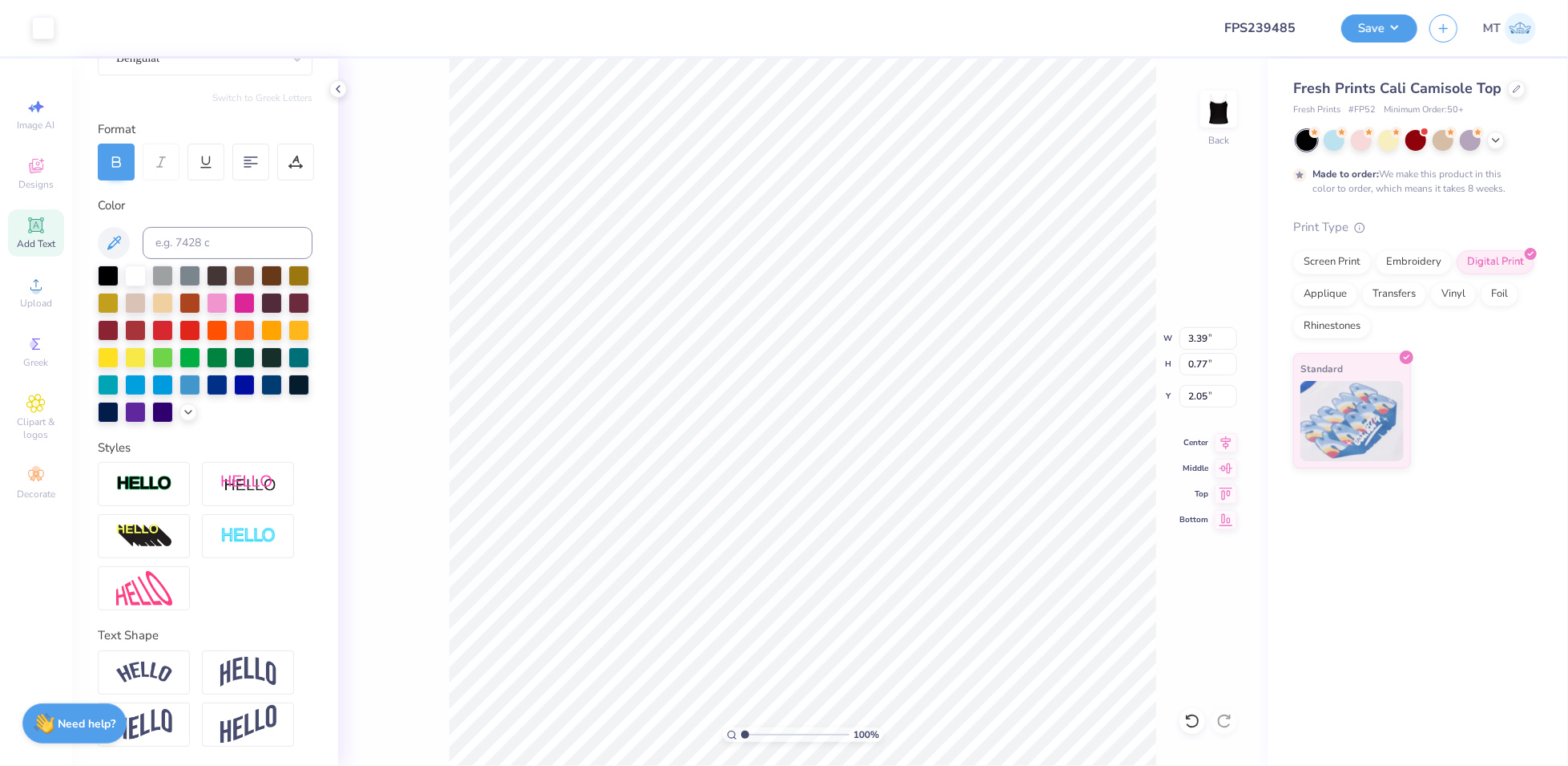
scroll to position [165, 0]
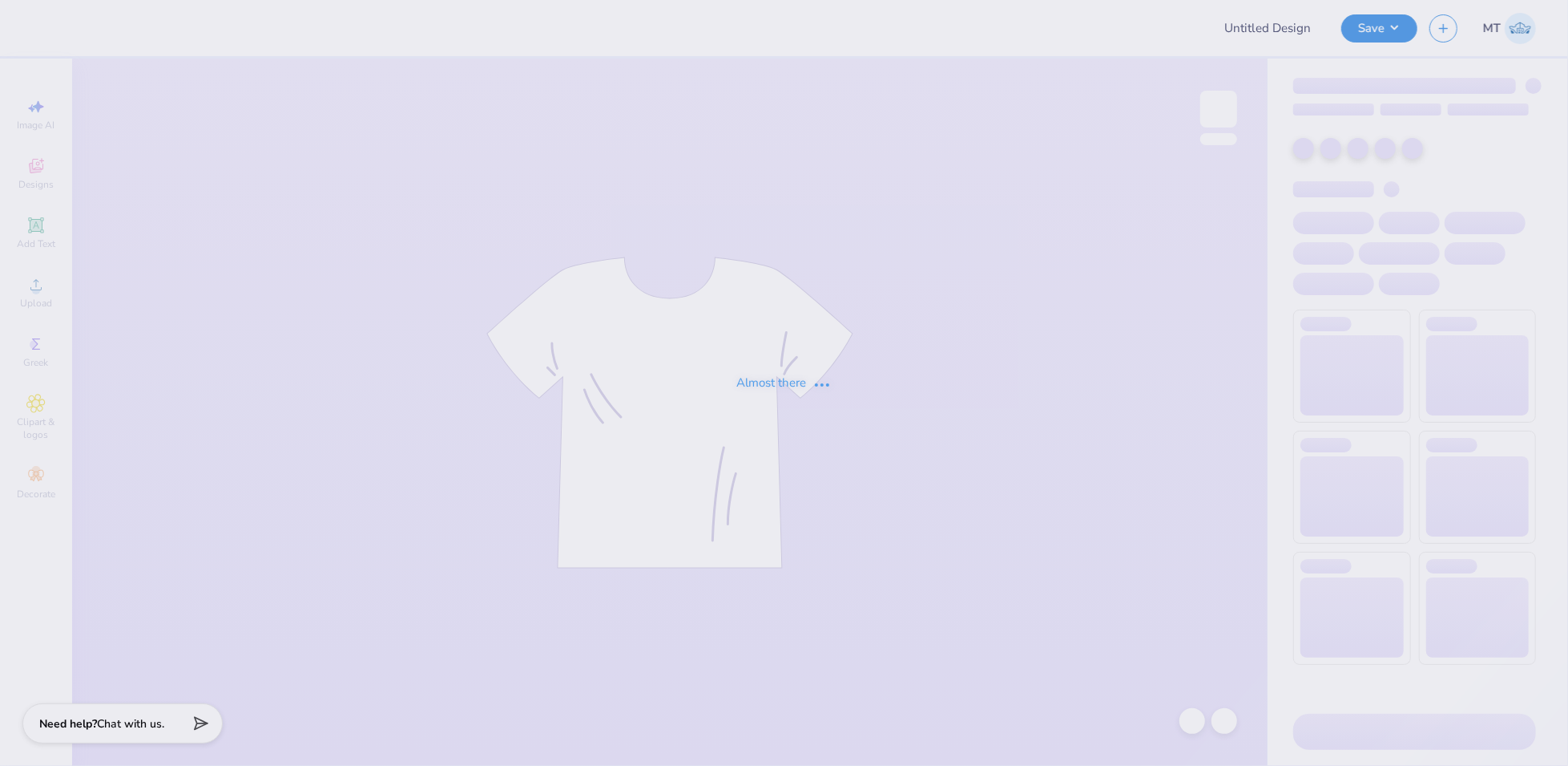
type input "FPS239228"
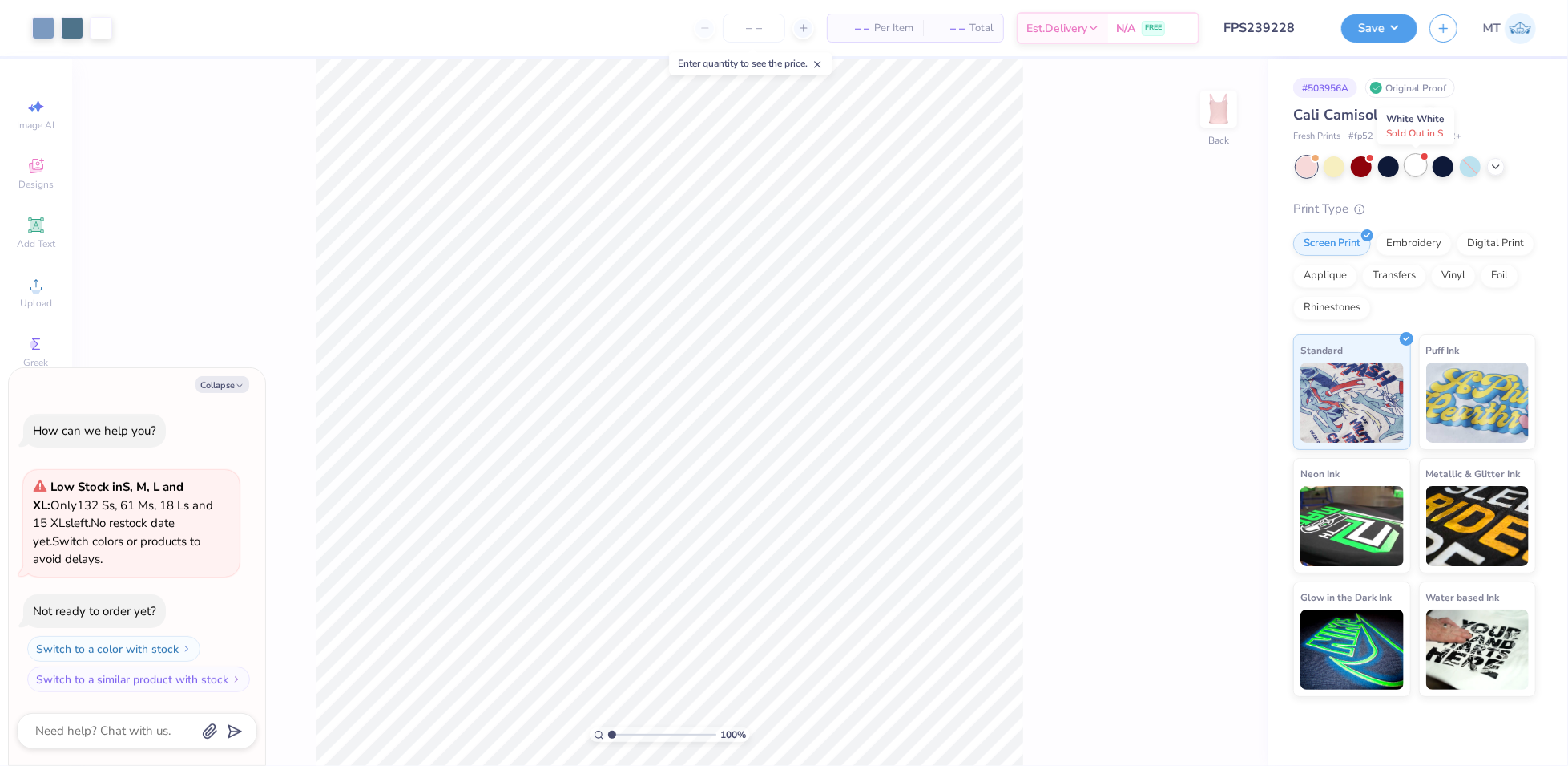
click at [1413, 163] on div at bounding box center [1415, 164] width 21 height 21
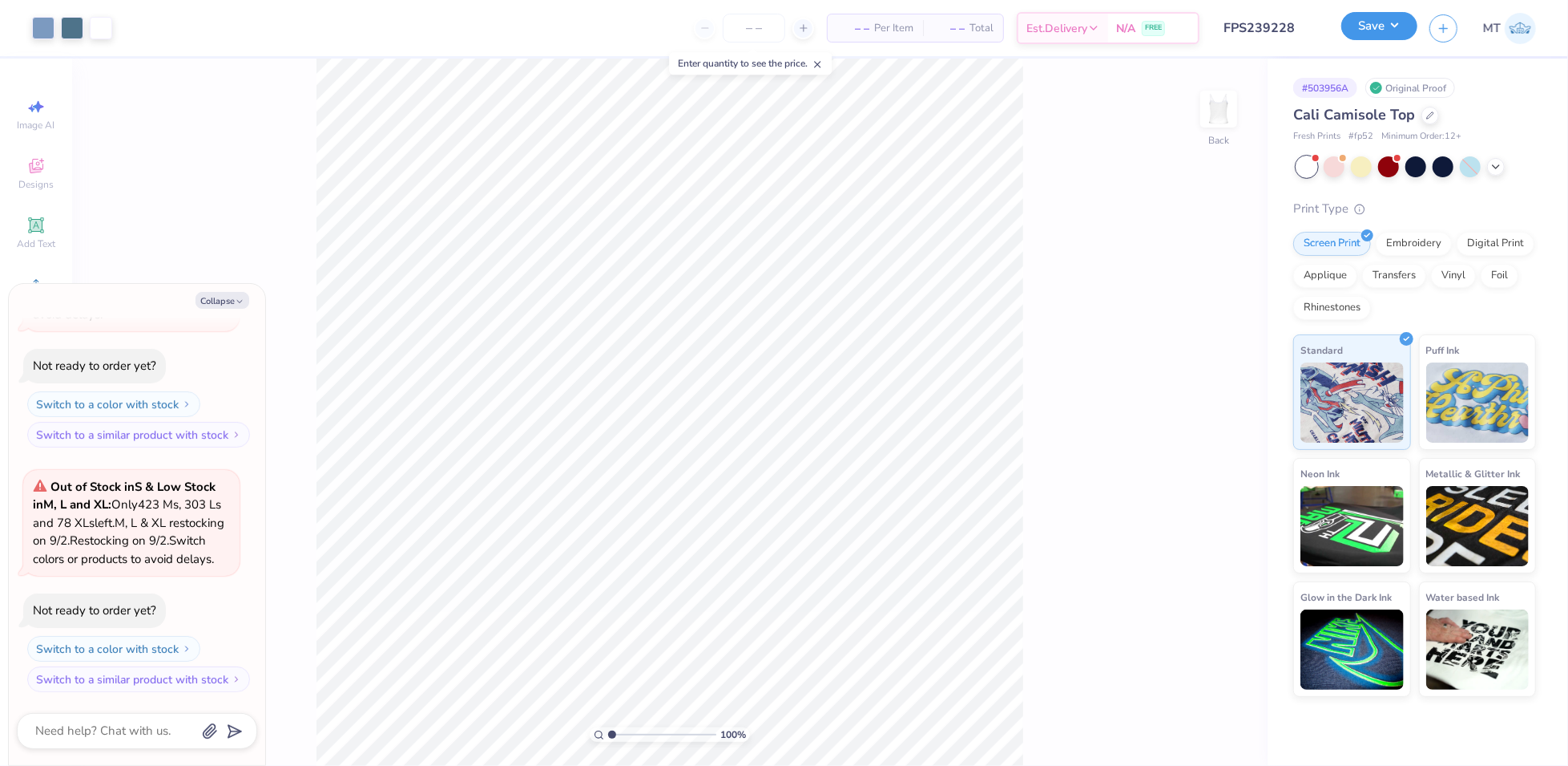
click at [1397, 28] on button "Save" at bounding box center [1379, 26] width 76 height 28
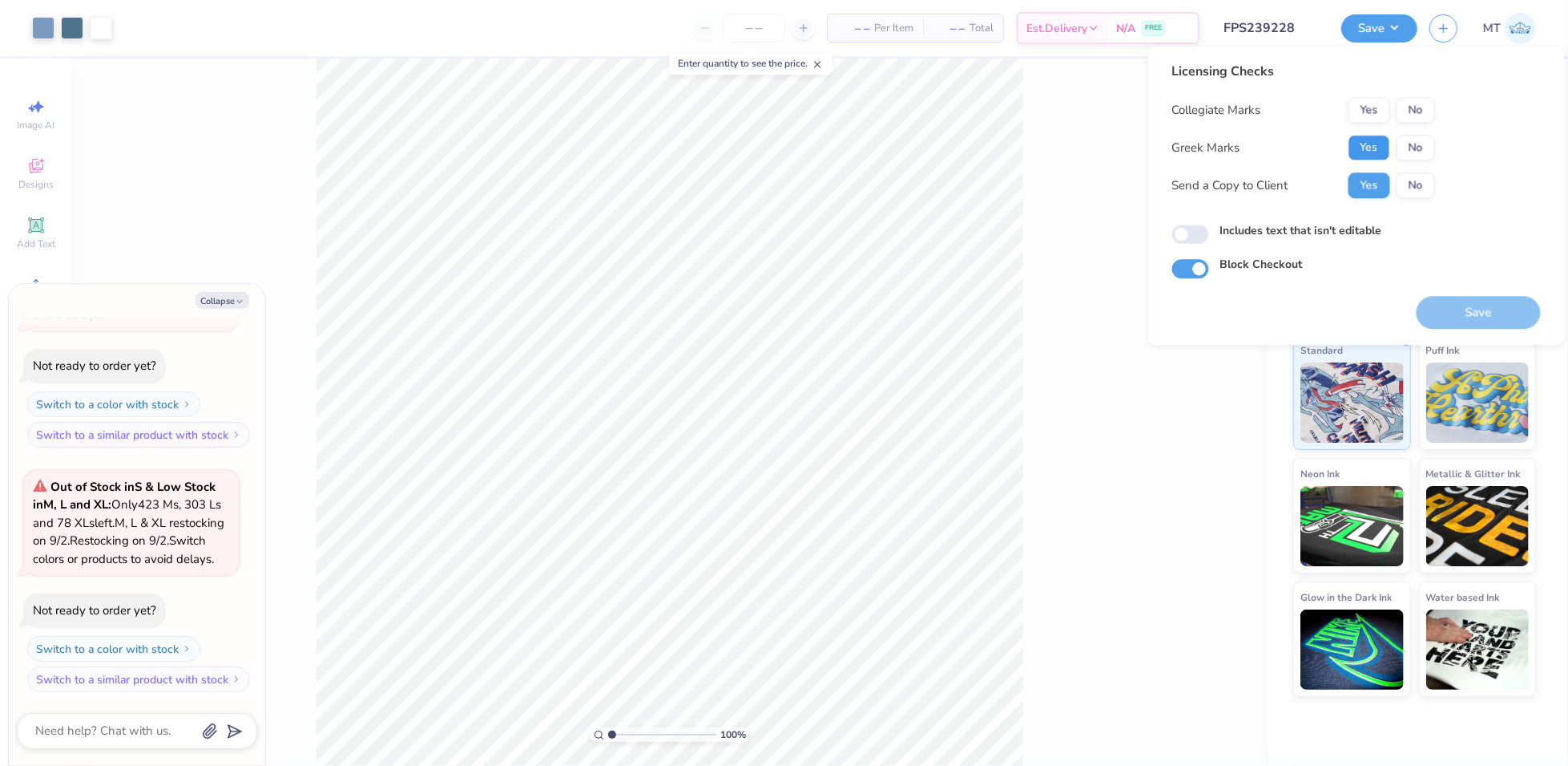
click at [1369, 151] on button "Yes" at bounding box center [1369, 147] width 42 height 25
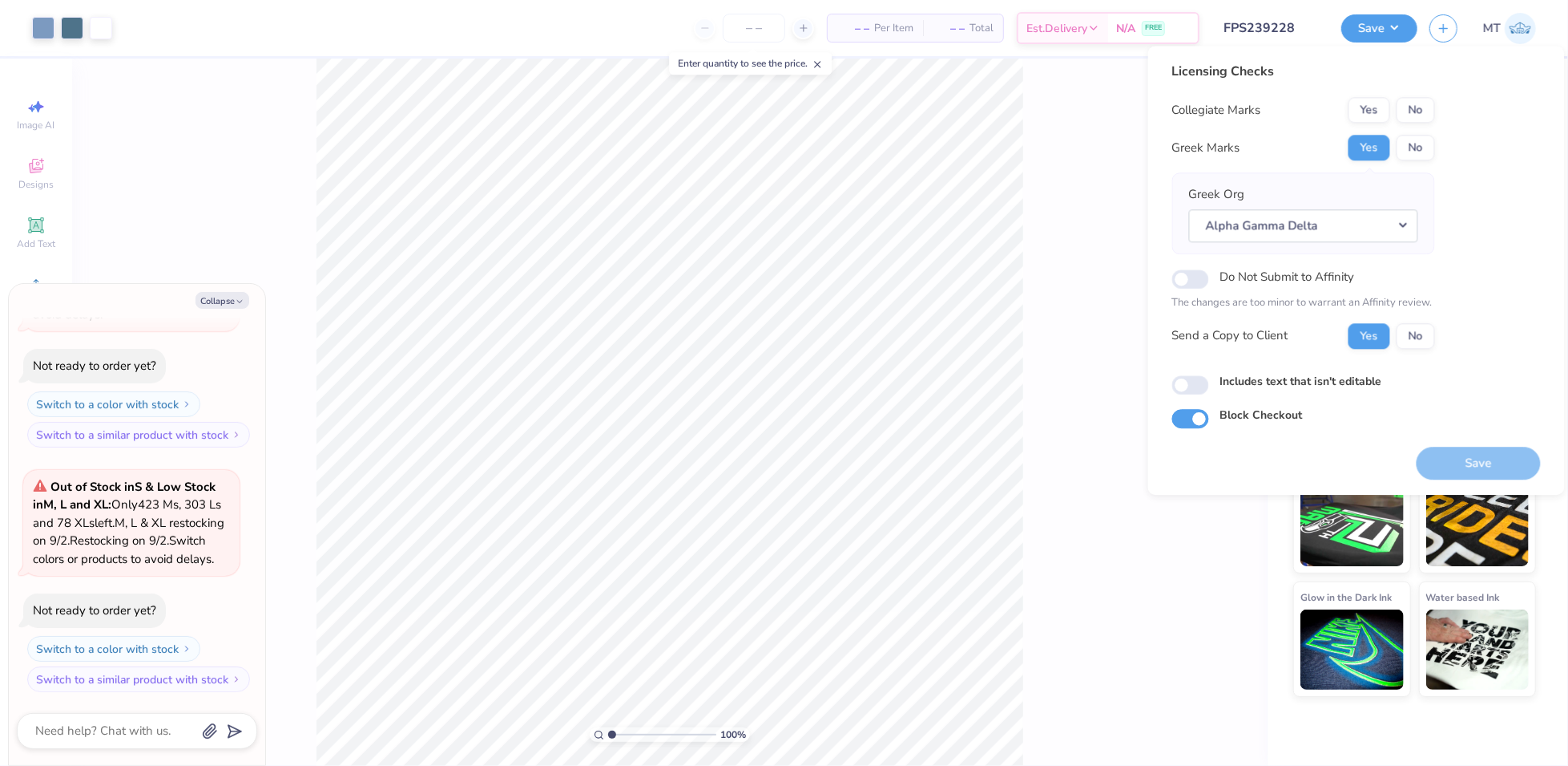
click at [1410, 129] on div "Collegiate Marks Yes No Greek Marks Yes No Greek Org Alpha Gamma Delta Do Not S…" at bounding box center [1304, 222] width 263 height 252
click at [1410, 112] on button "No" at bounding box center [1415, 109] width 39 height 25
click at [1488, 461] on button "Save" at bounding box center [1479, 463] width 124 height 33
type textarea "x"
